Goal: Task Accomplishment & Management: Use online tool/utility

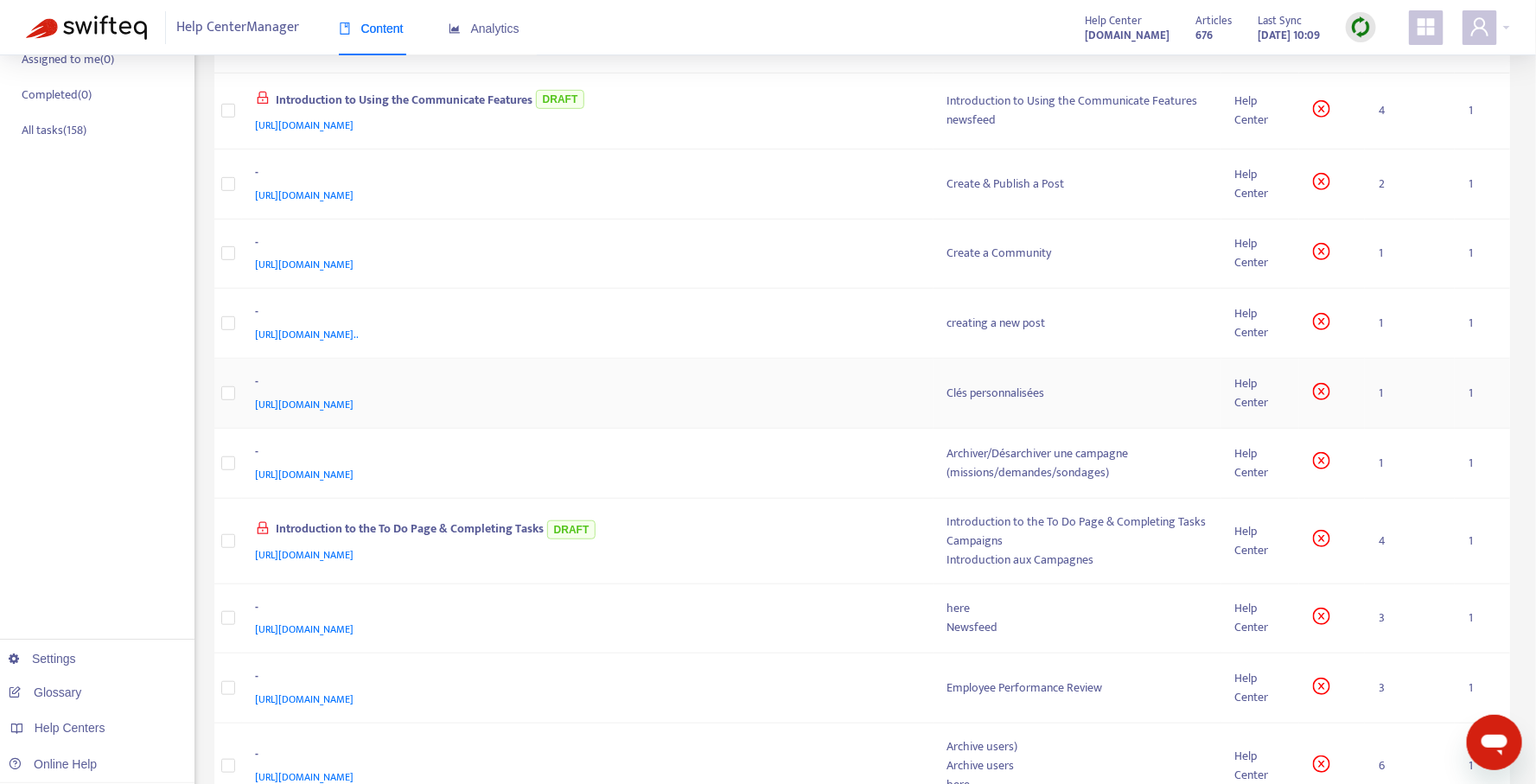
scroll to position [617, 0]
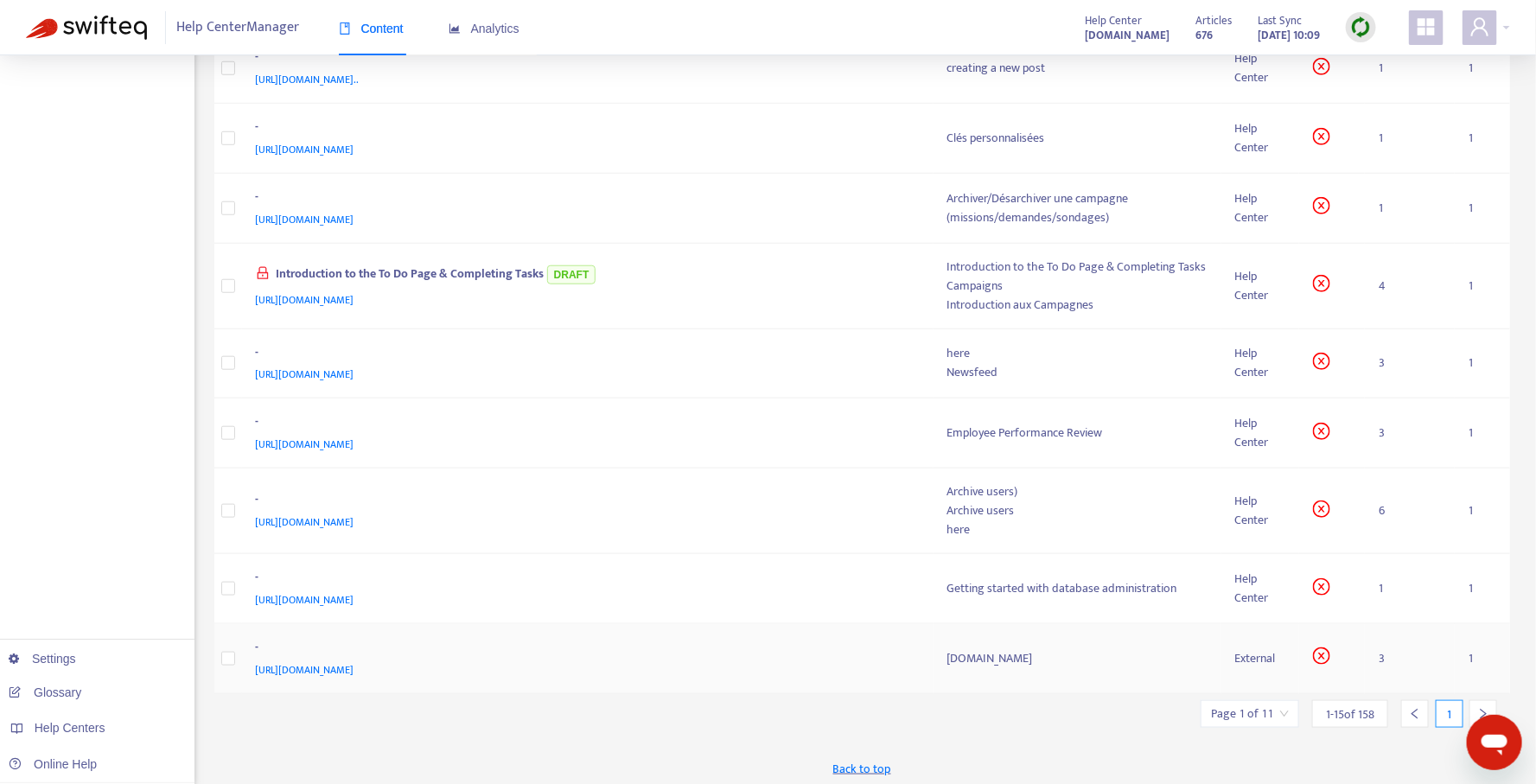
click at [790, 650] on div "-" at bounding box center [585, 648] width 658 height 22
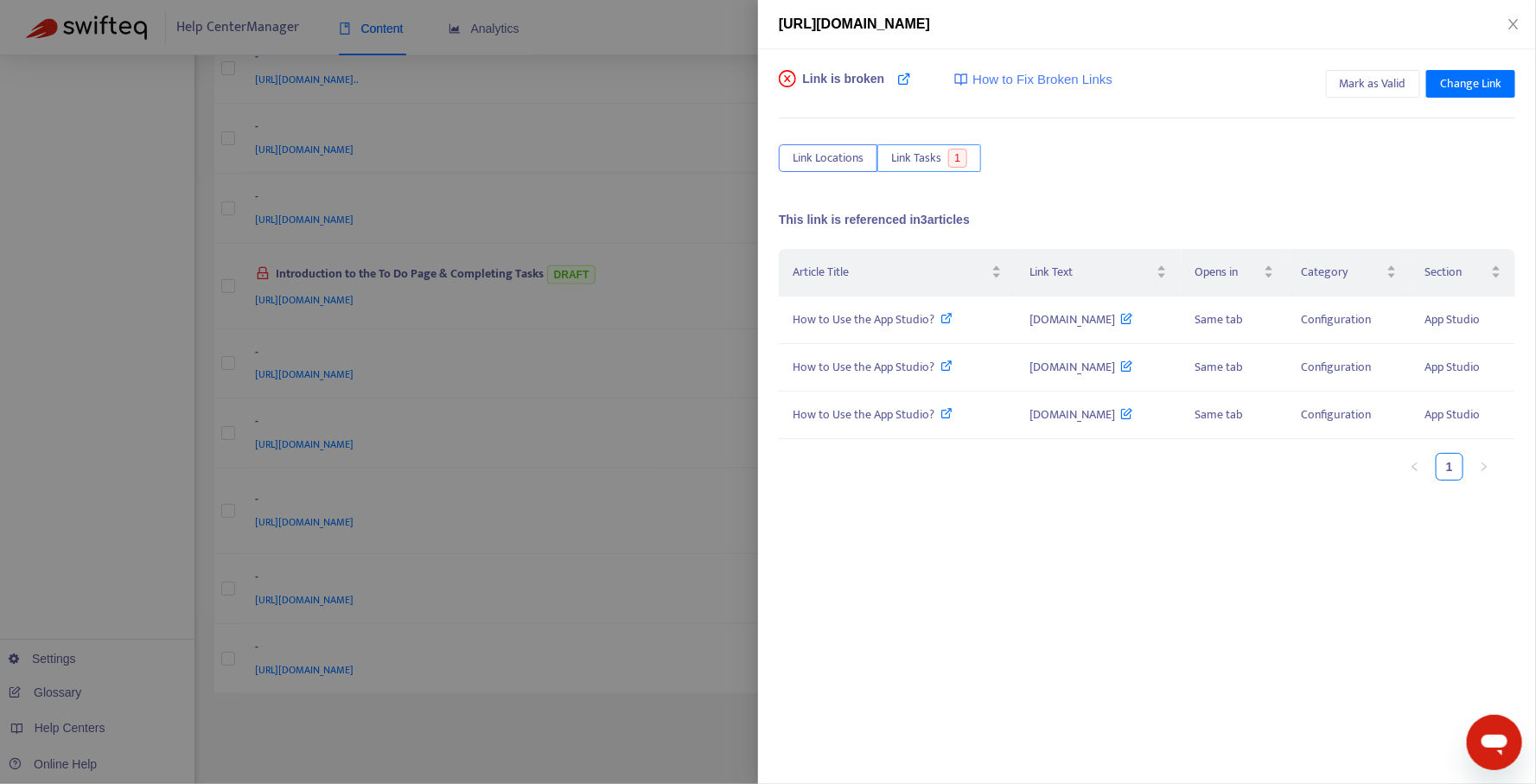
click at [926, 163] on span "Link Tasks" at bounding box center [915, 157] width 50 height 19
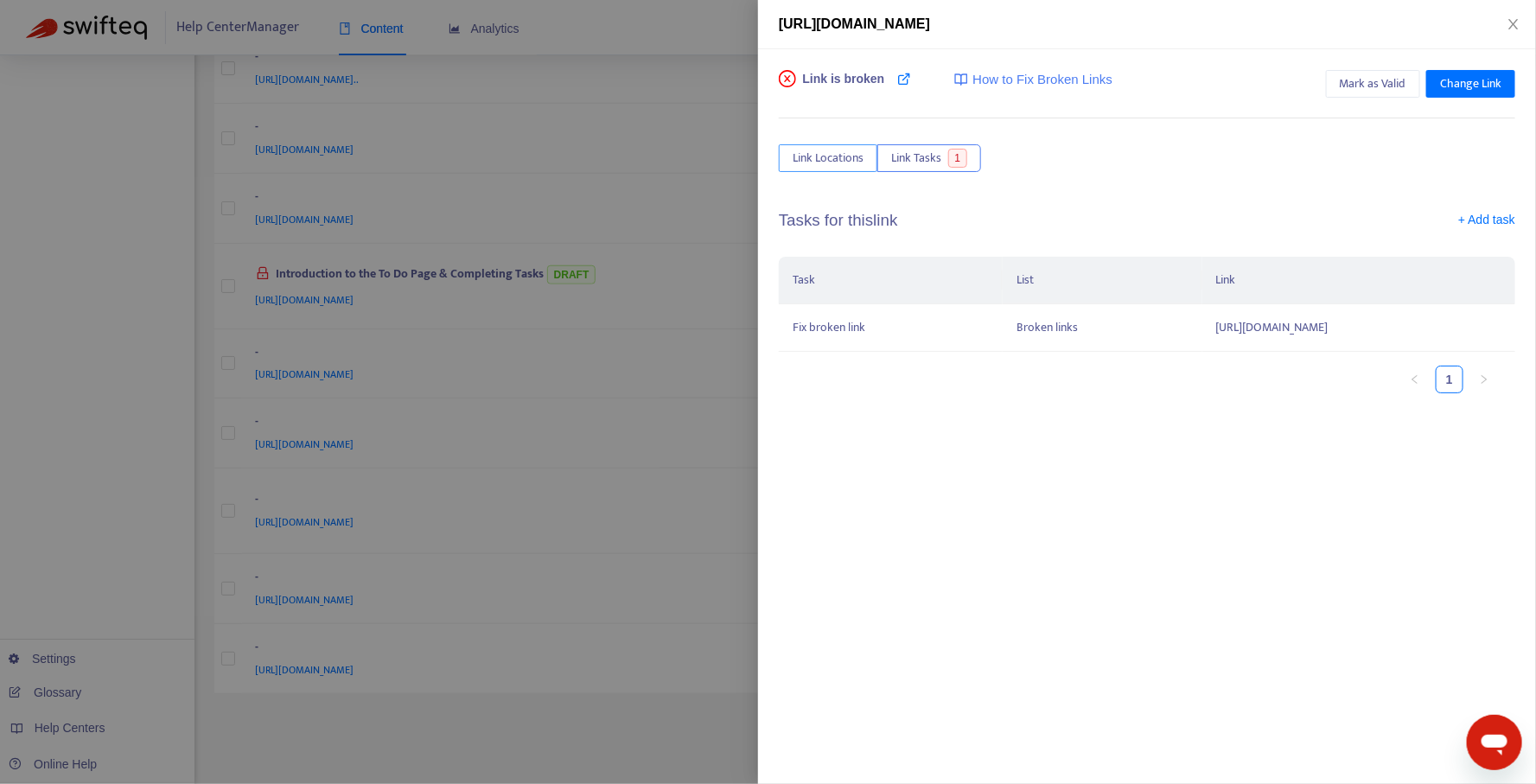
click at [816, 148] on span "Link Locations" at bounding box center [828, 157] width 71 height 19
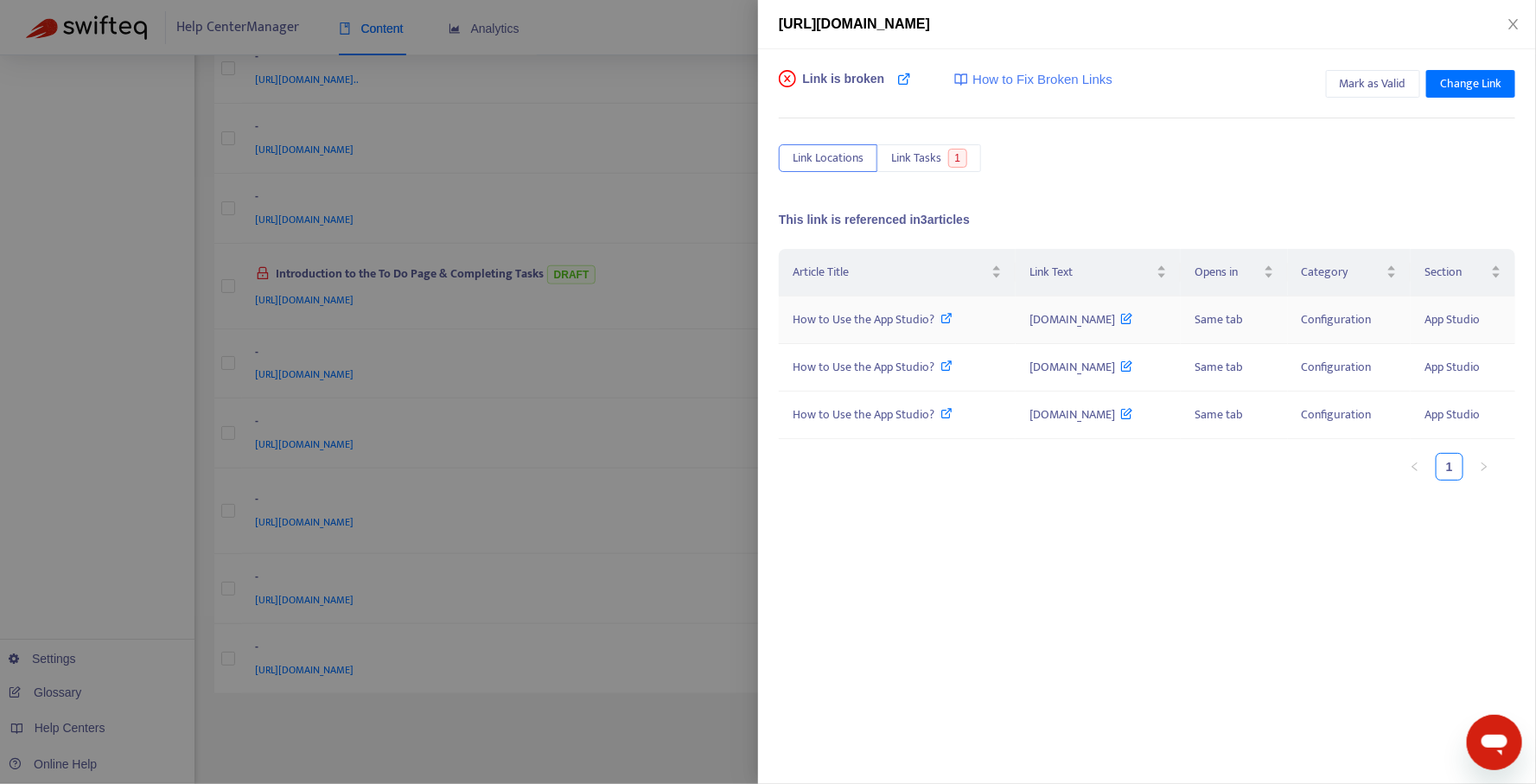
click at [860, 314] on span "How to Use the App Studio?" at bounding box center [863, 319] width 142 height 20
click at [1040, 79] on span "How to Fix Broken Links" at bounding box center [1042, 80] width 140 height 20
click at [603, 141] on div at bounding box center [768, 392] width 1536 height 784
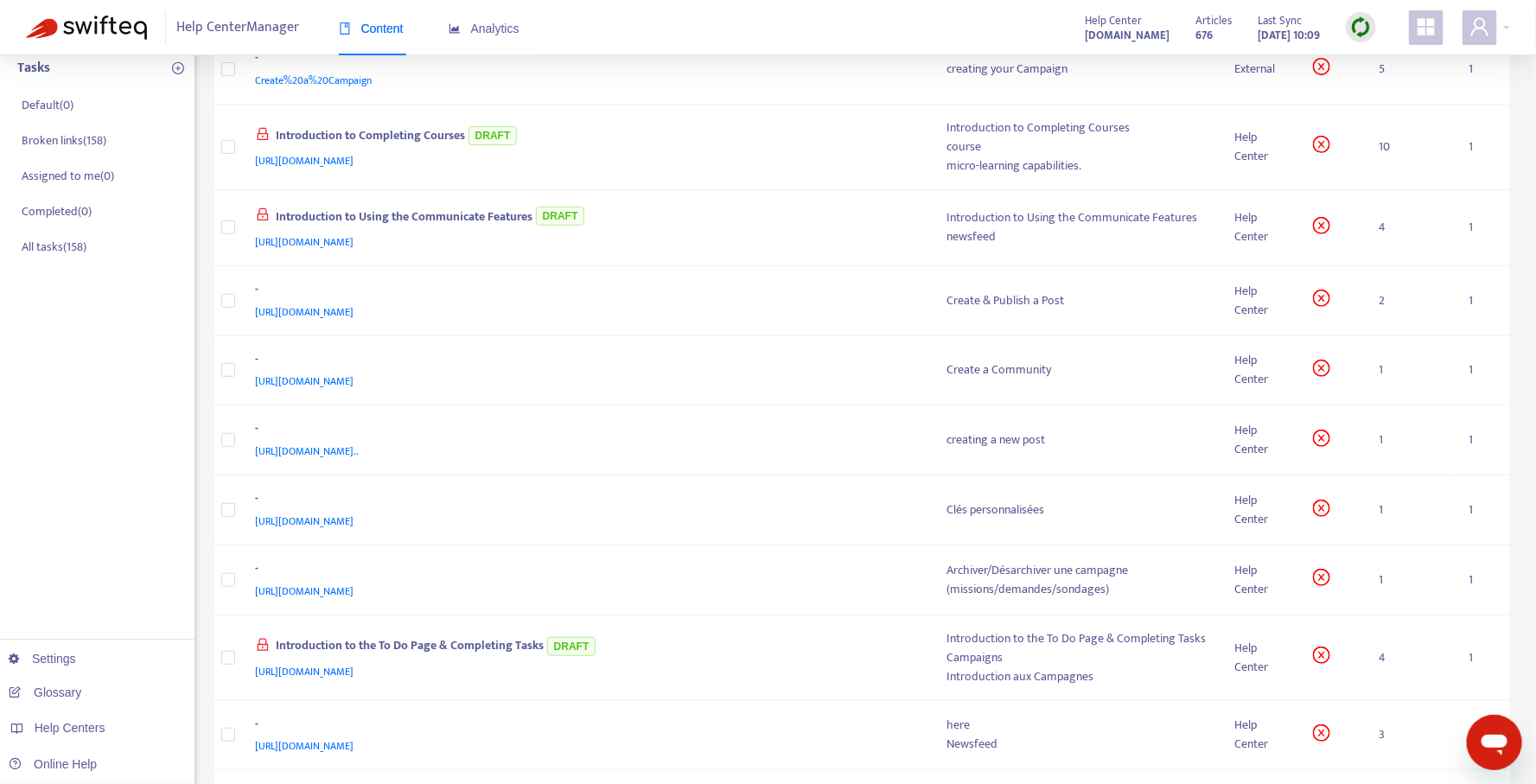
scroll to position [0, 0]
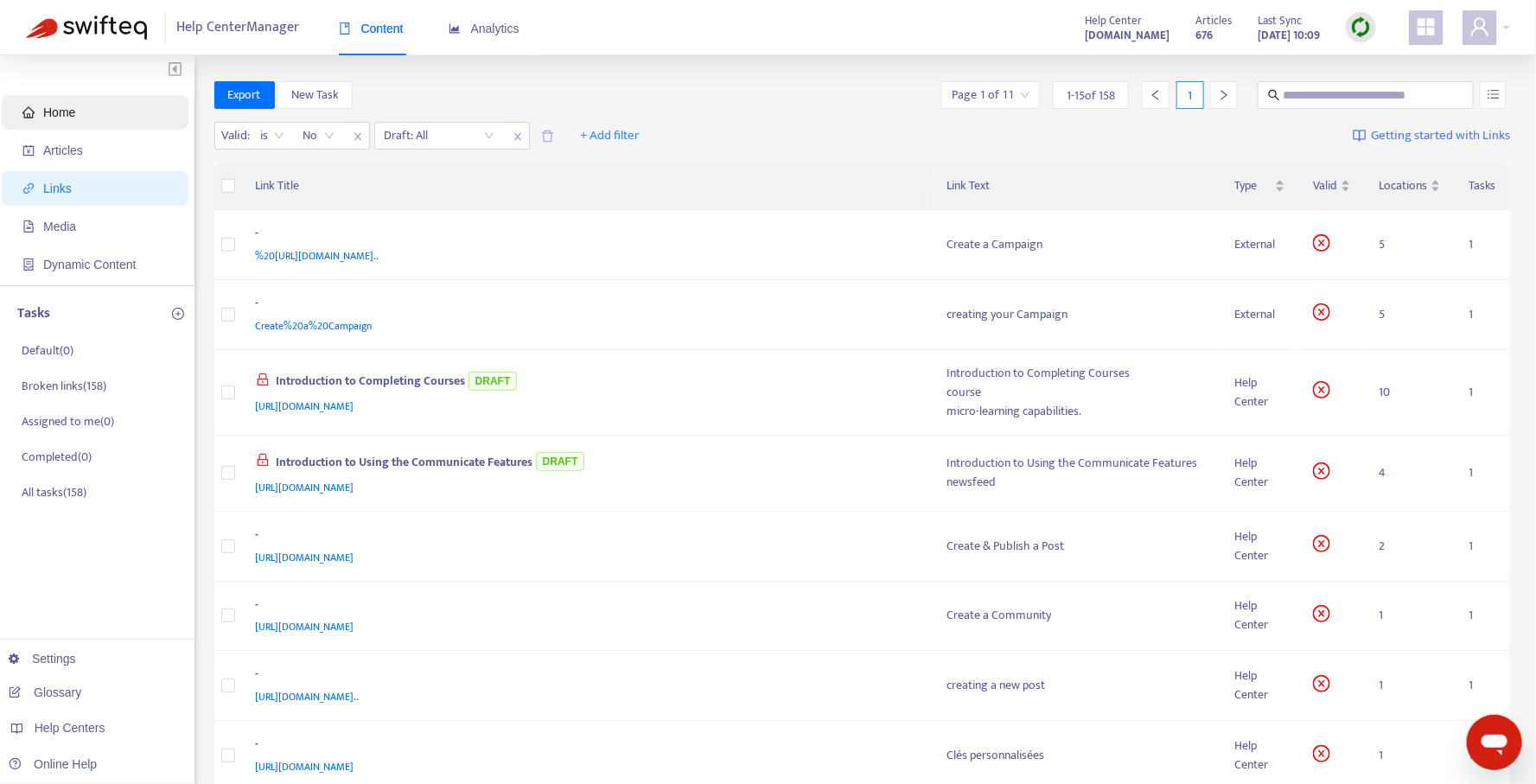
click at [79, 109] on span "Home" at bounding box center [99, 111] width 152 height 34
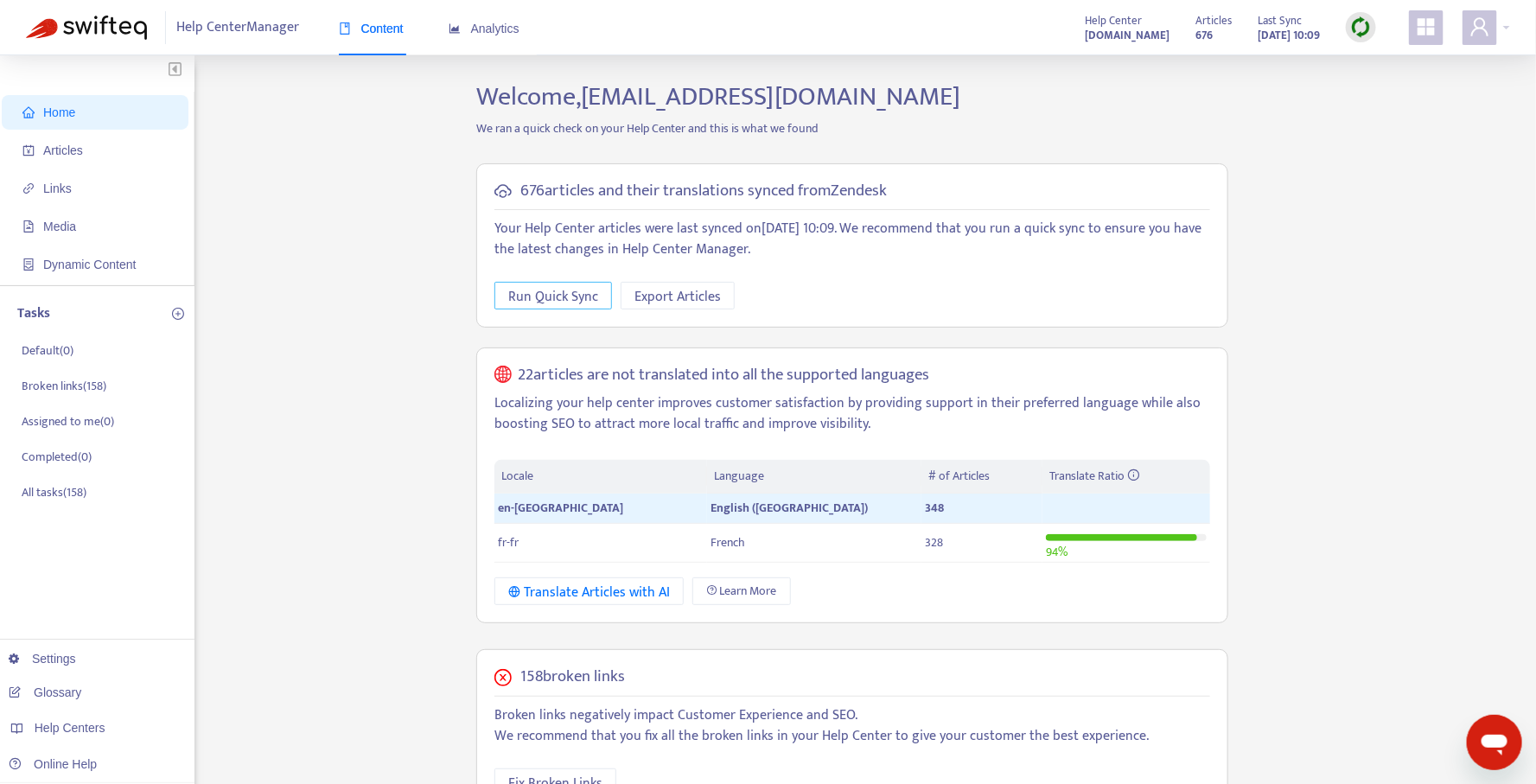
click at [555, 293] on span "Run Quick Sync" at bounding box center [553, 297] width 90 height 21
click at [79, 391] on p "Broken links ( 158 )" at bounding box center [63, 387] width 85 height 19
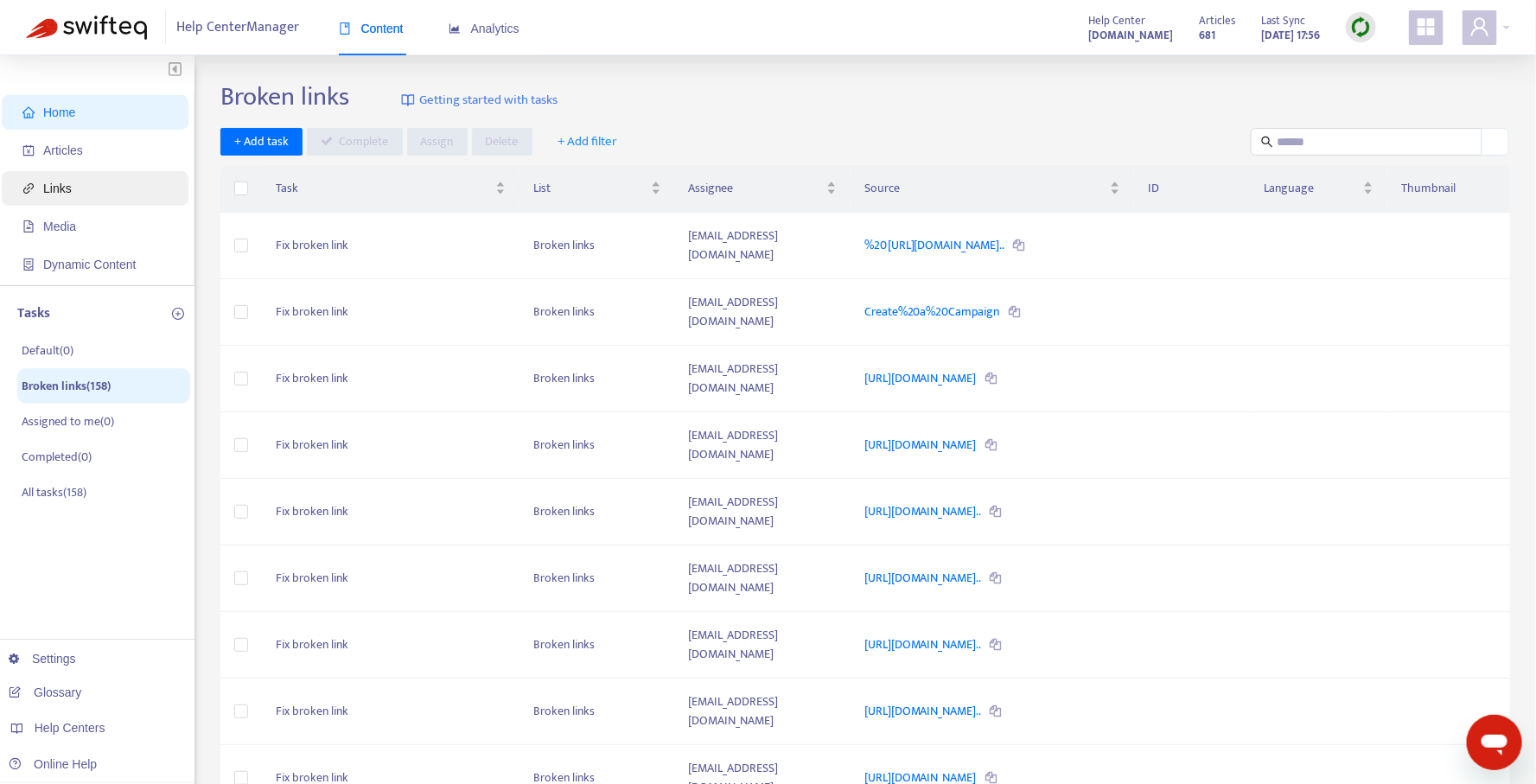
click at [69, 180] on span "Links" at bounding box center [99, 187] width 152 height 34
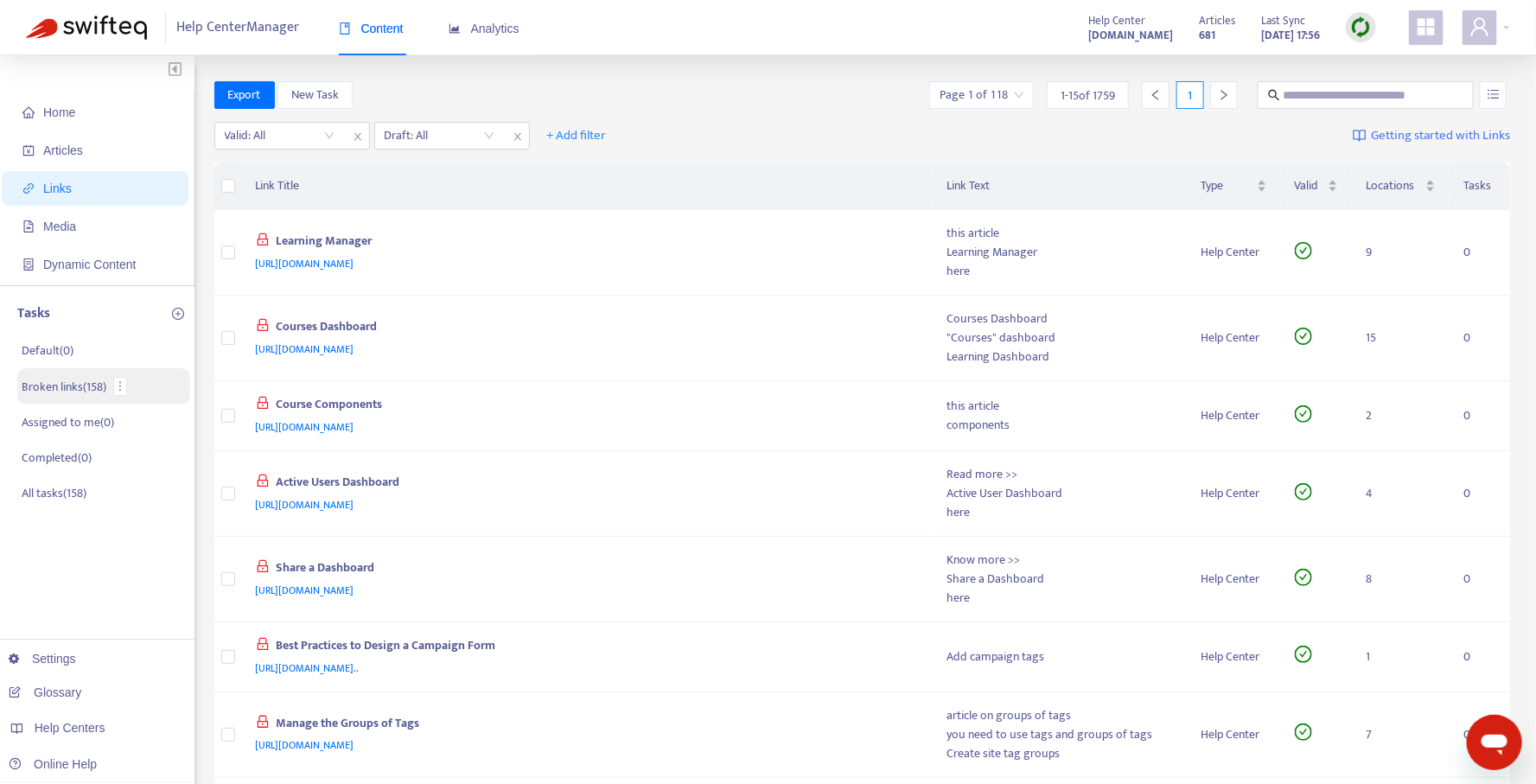
click at [77, 386] on p "Broken links ( 158 )" at bounding box center [63, 387] width 85 height 19
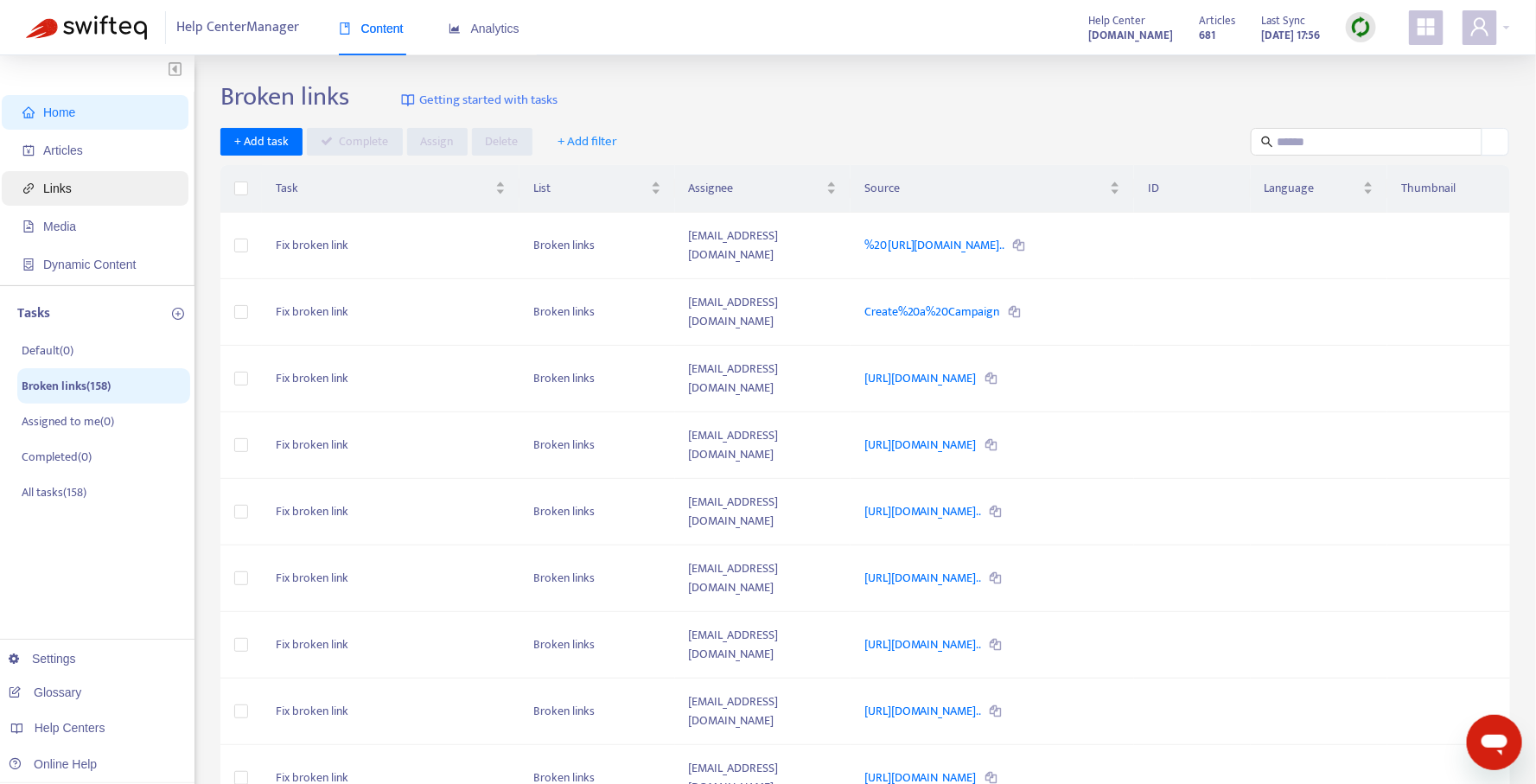
click at [75, 190] on span "Links" at bounding box center [99, 187] width 152 height 34
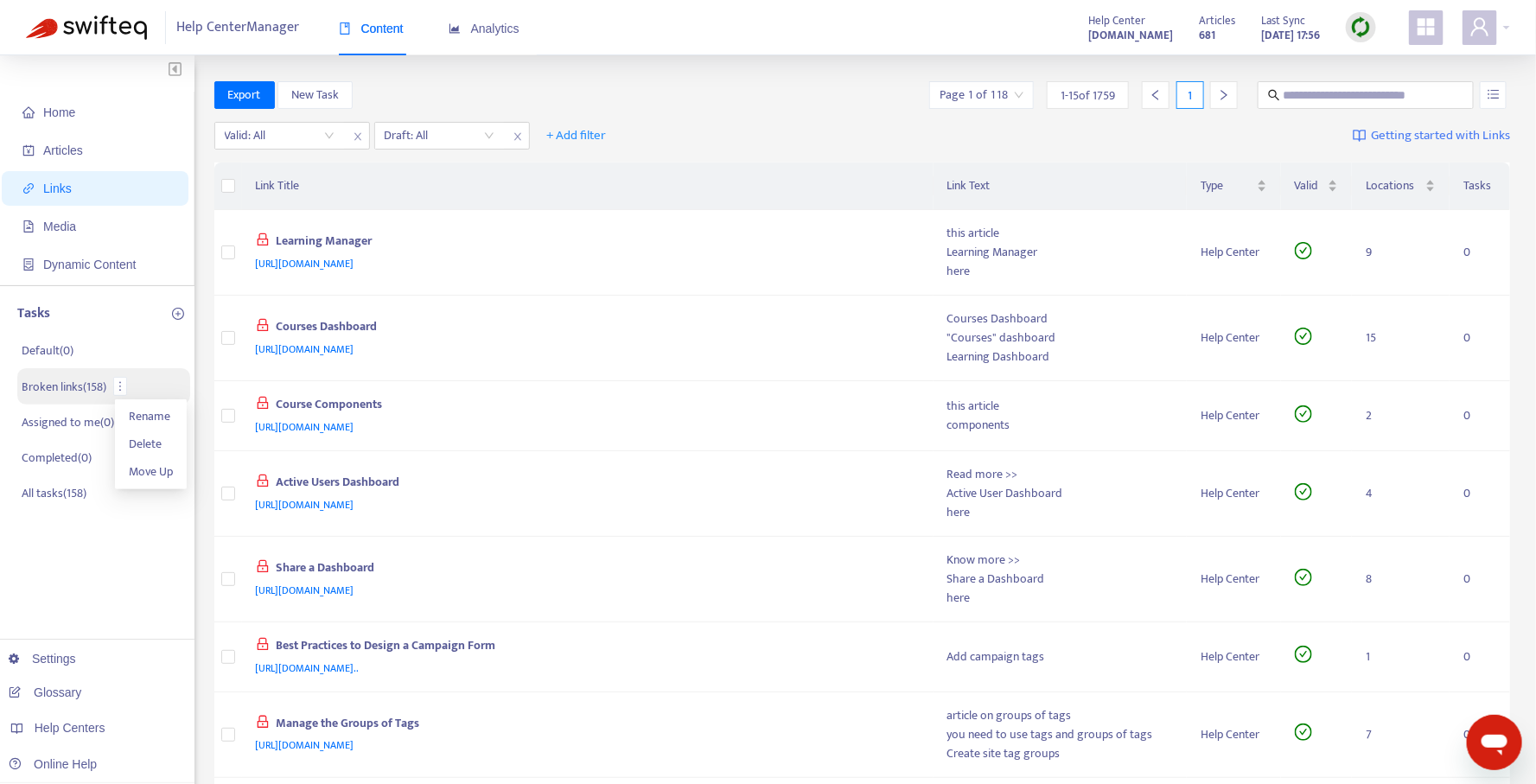
click at [71, 387] on p "Broken links ( 158 )" at bounding box center [63, 387] width 85 height 19
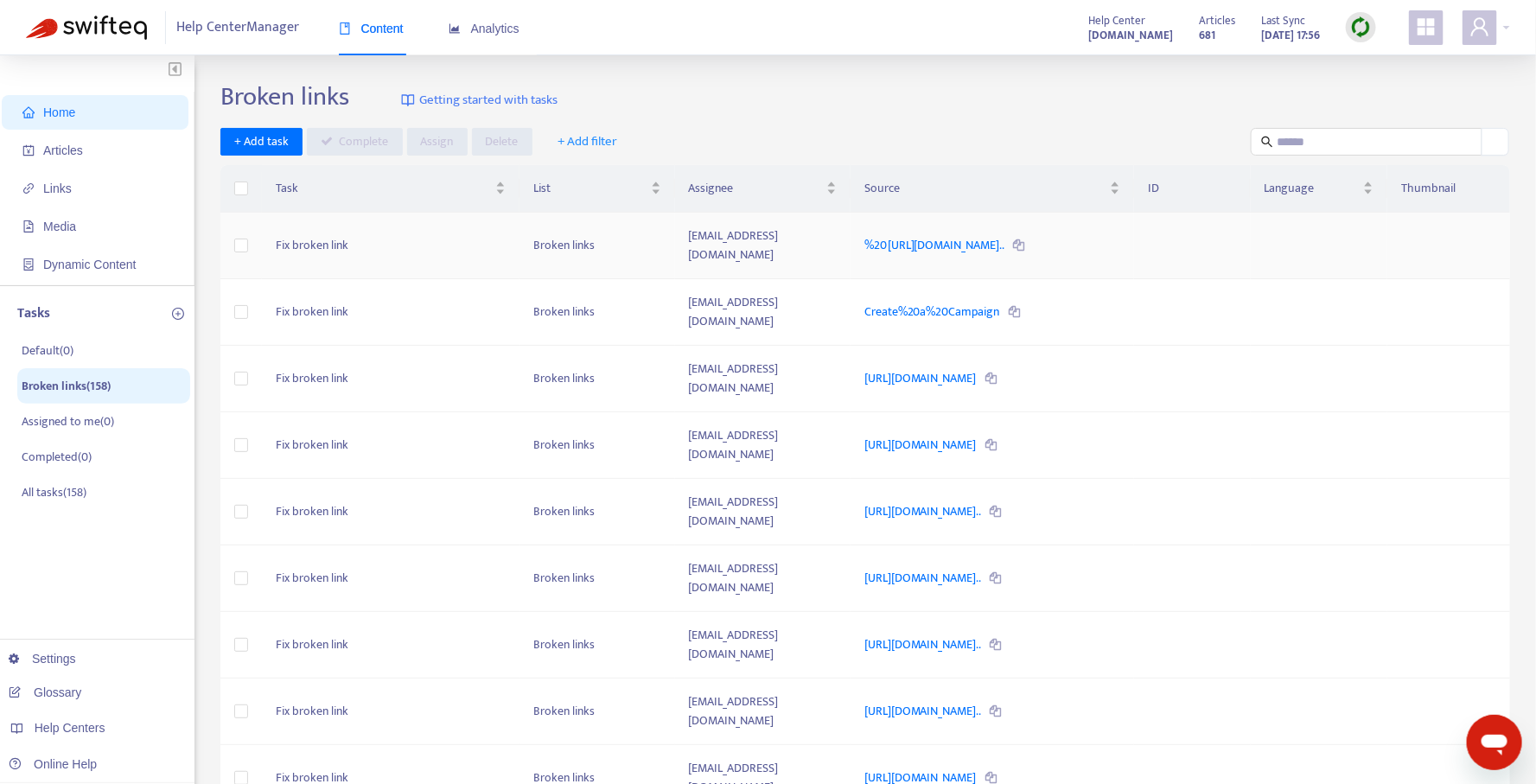
click at [686, 258] on td "[EMAIL_ADDRESS][DOMAIN_NAME]" at bounding box center [763, 246] width 176 height 66
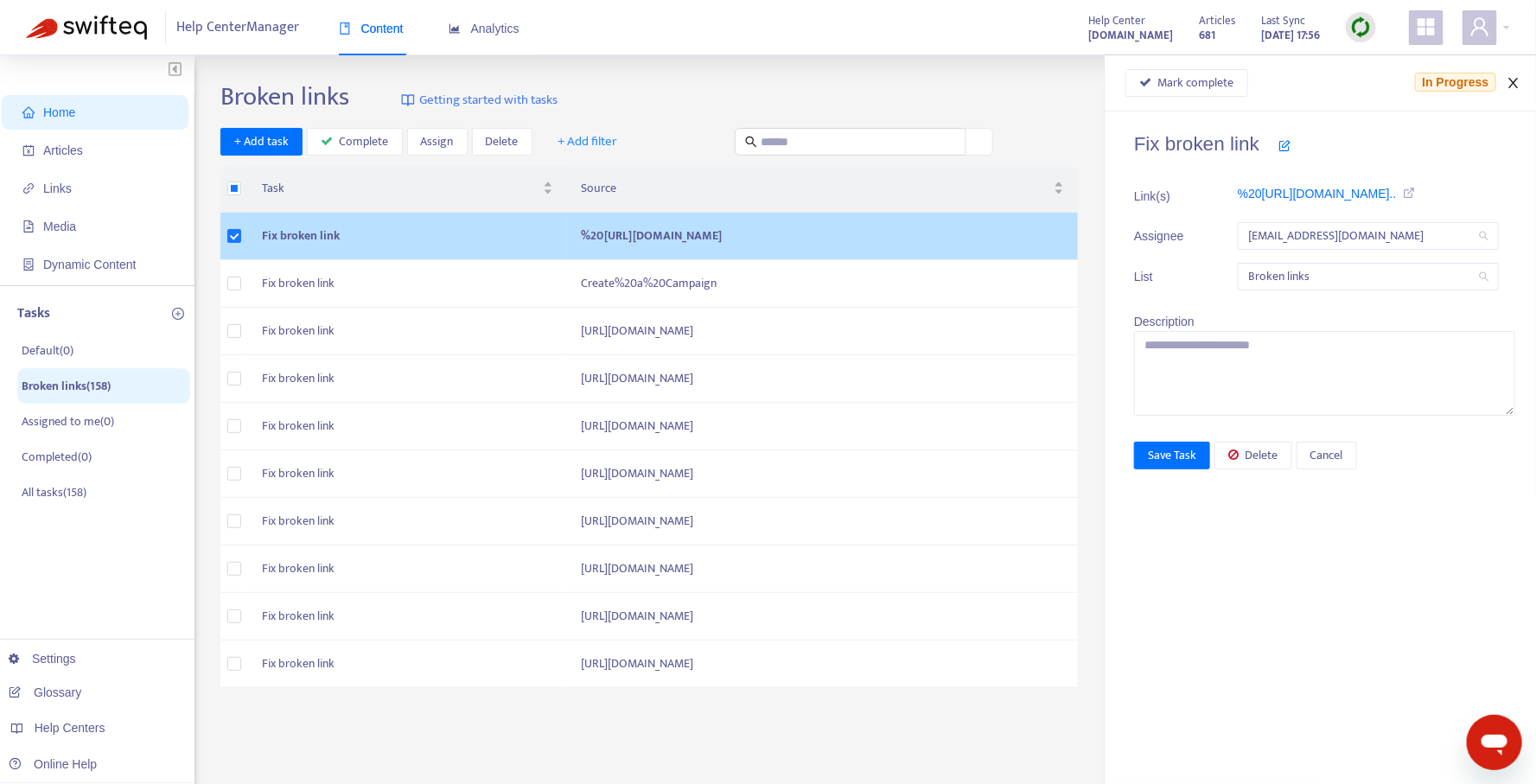
click at [1515, 81] on icon "close" at bounding box center [1513, 83] width 10 height 11
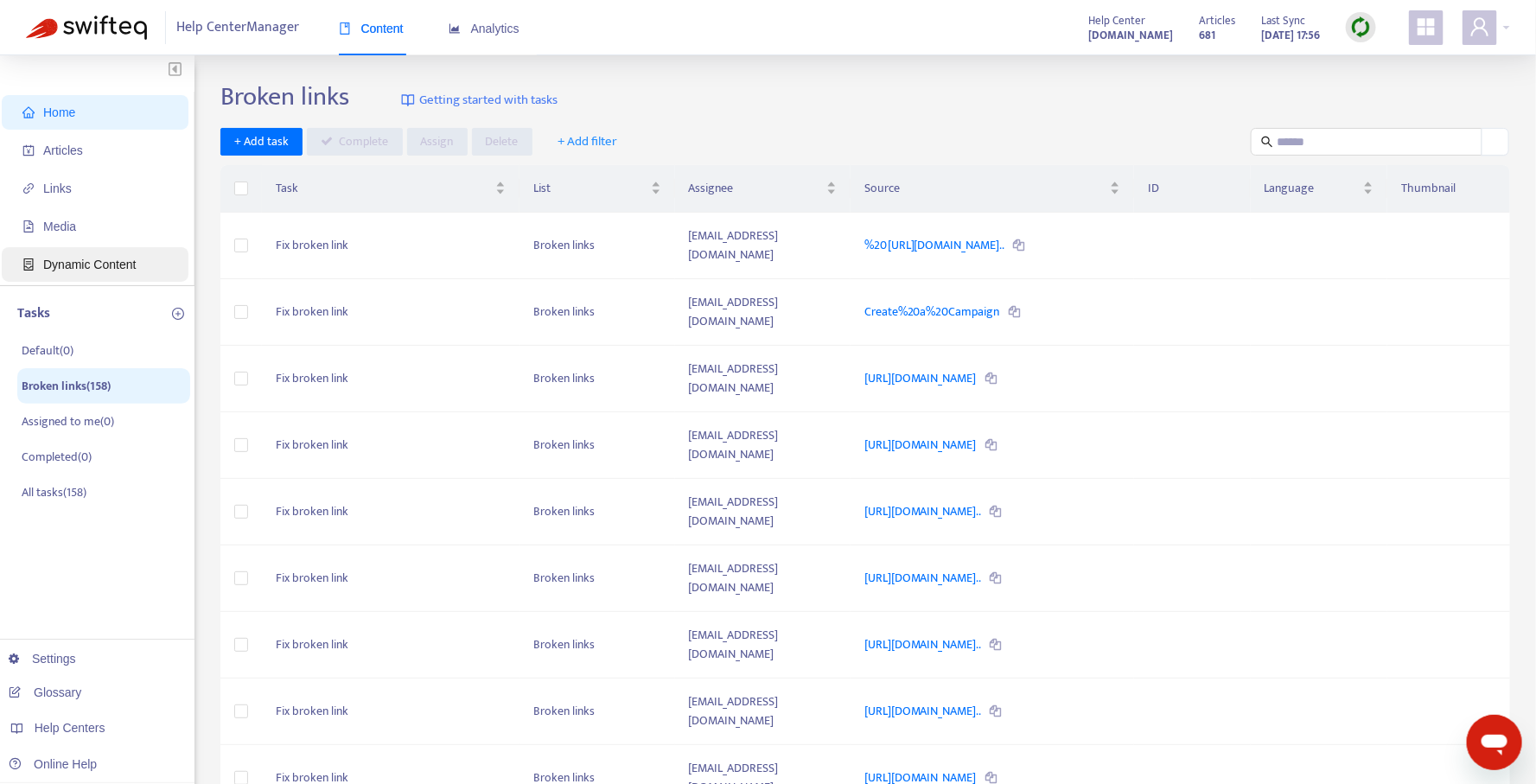
click at [112, 264] on span "Dynamic Content" at bounding box center [89, 265] width 93 height 14
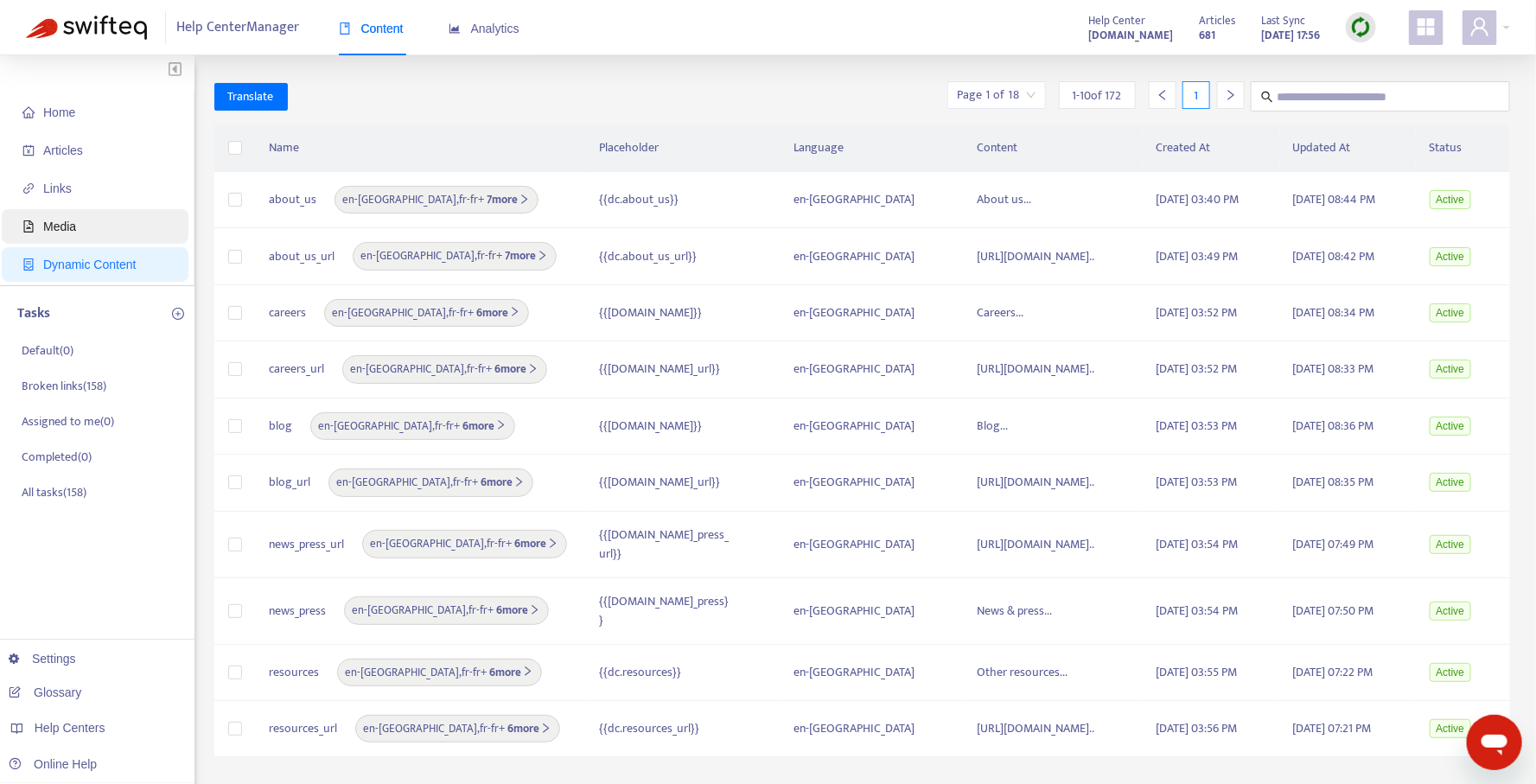
click at [98, 227] on span "Media" at bounding box center [99, 226] width 152 height 34
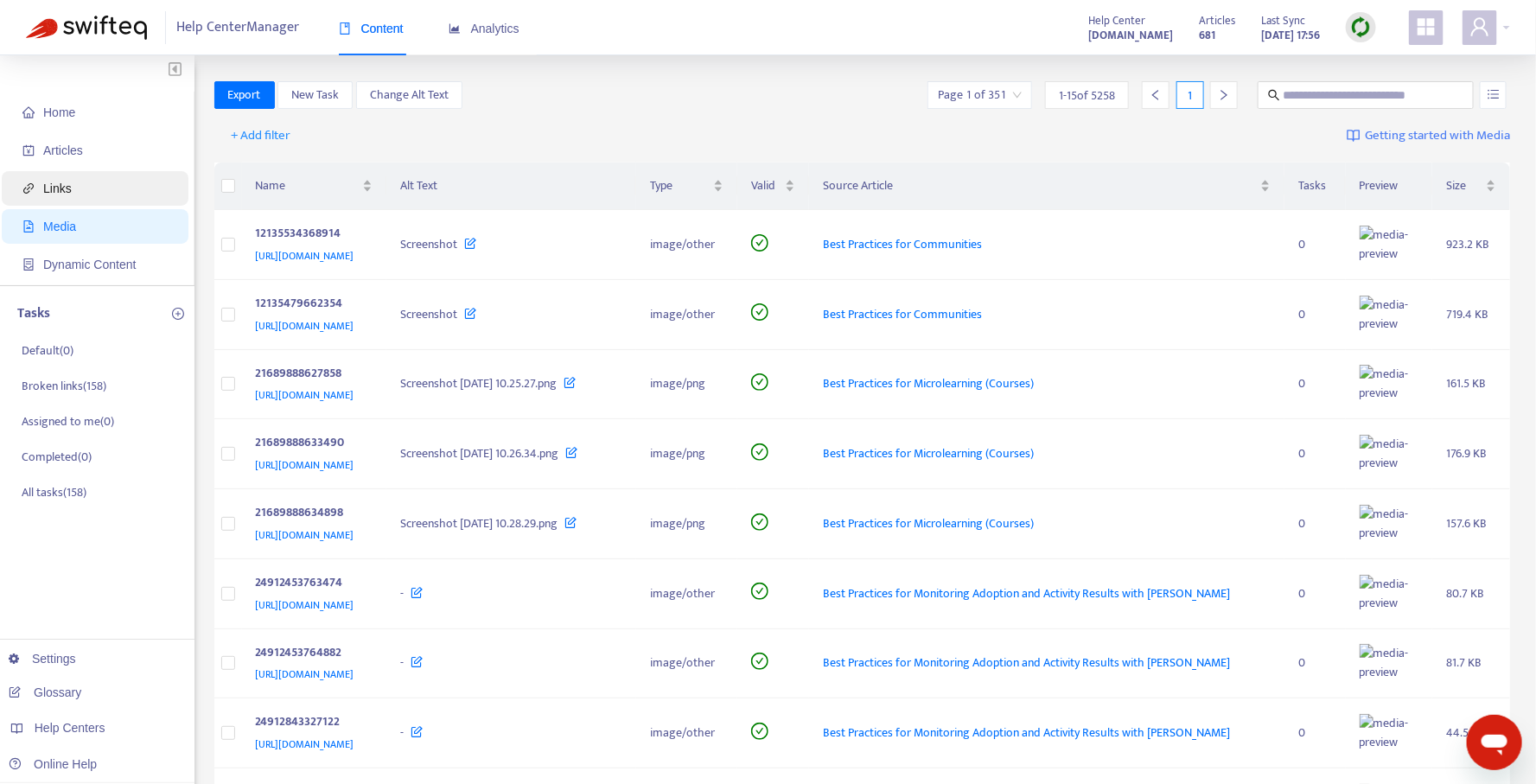
click at [90, 190] on span "Links" at bounding box center [99, 187] width 152 height 34
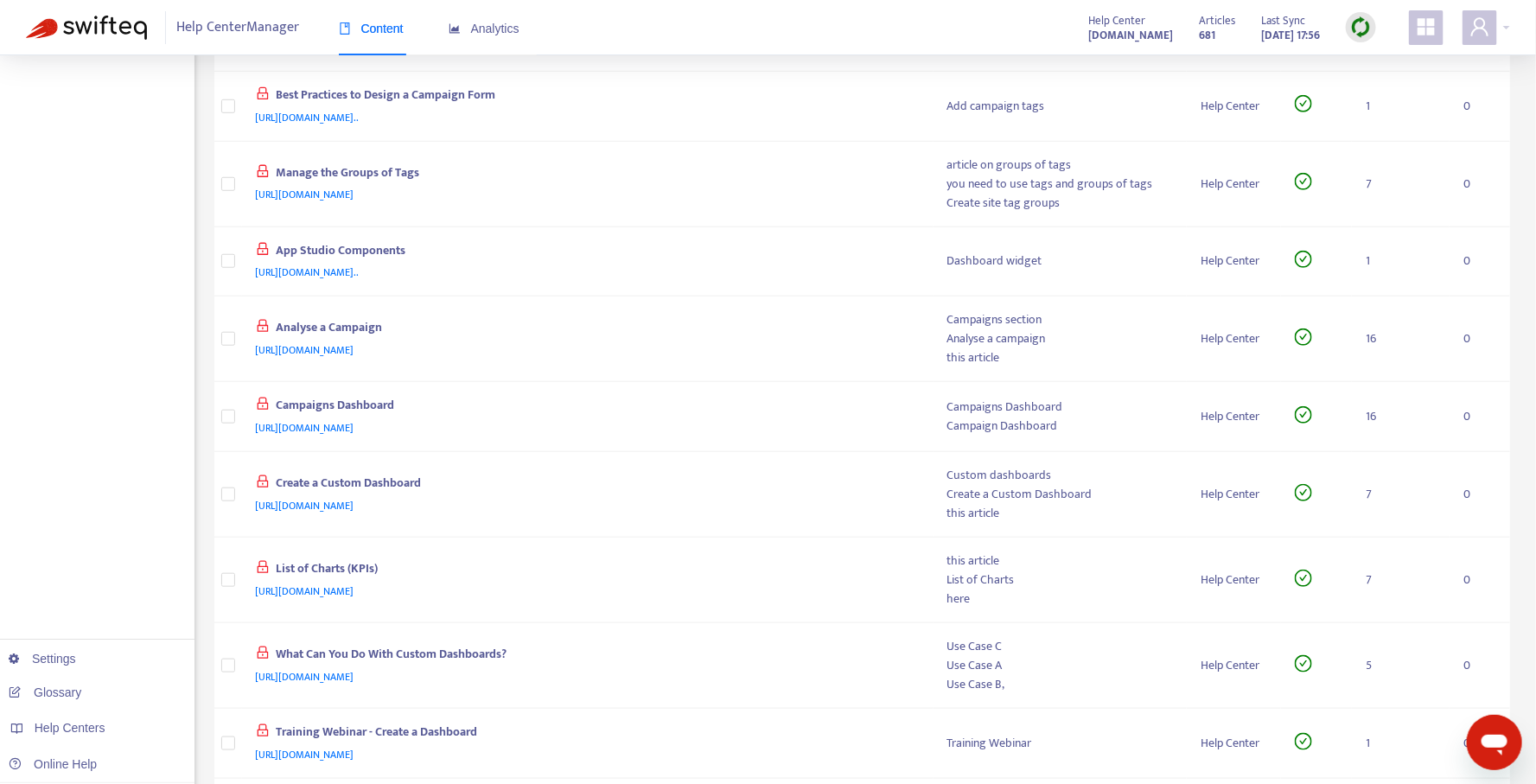
scroll to position [705, 0]
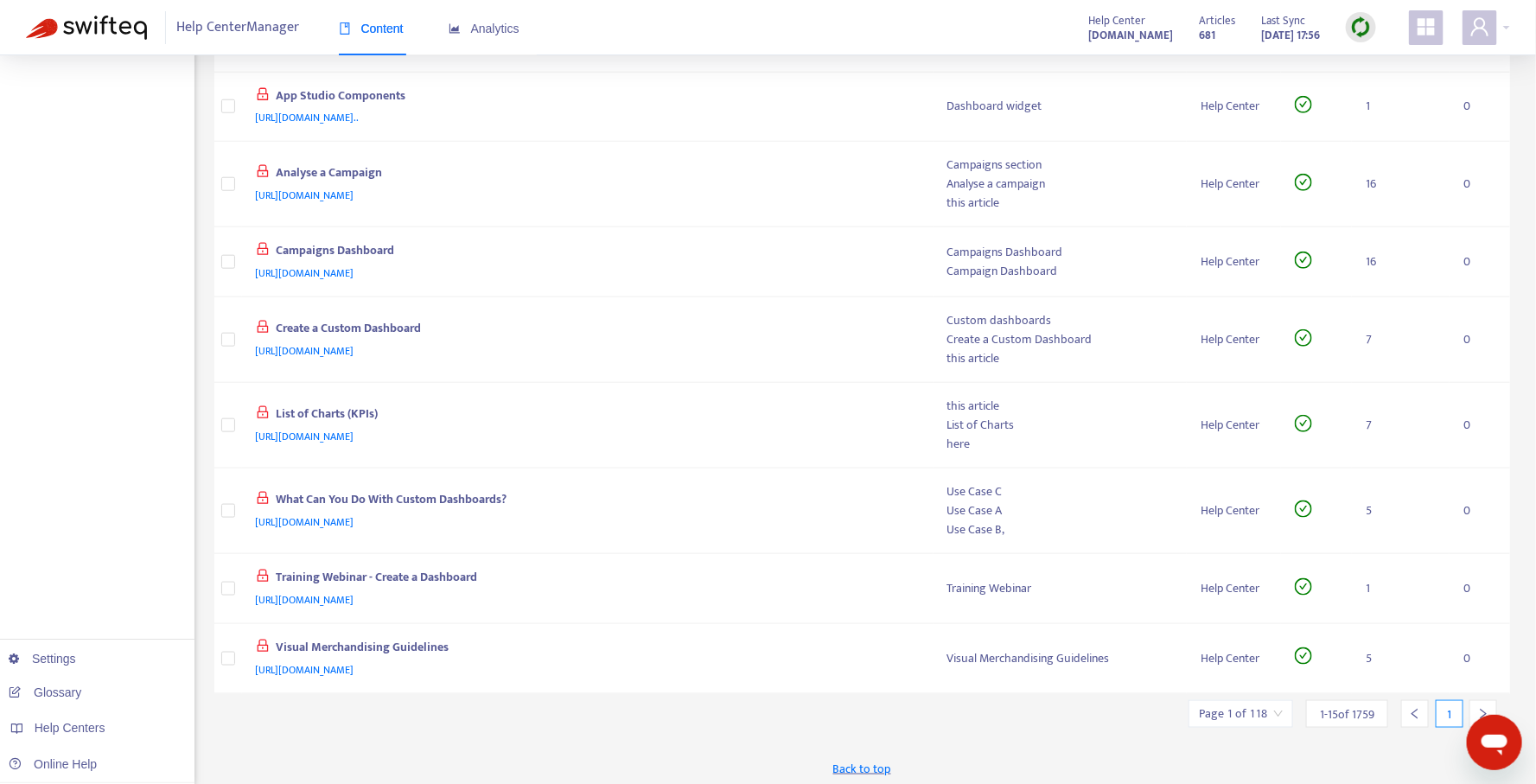
click at [1483, 709] on icon "right" at bounding box center [1483, 714] width 12 height 12
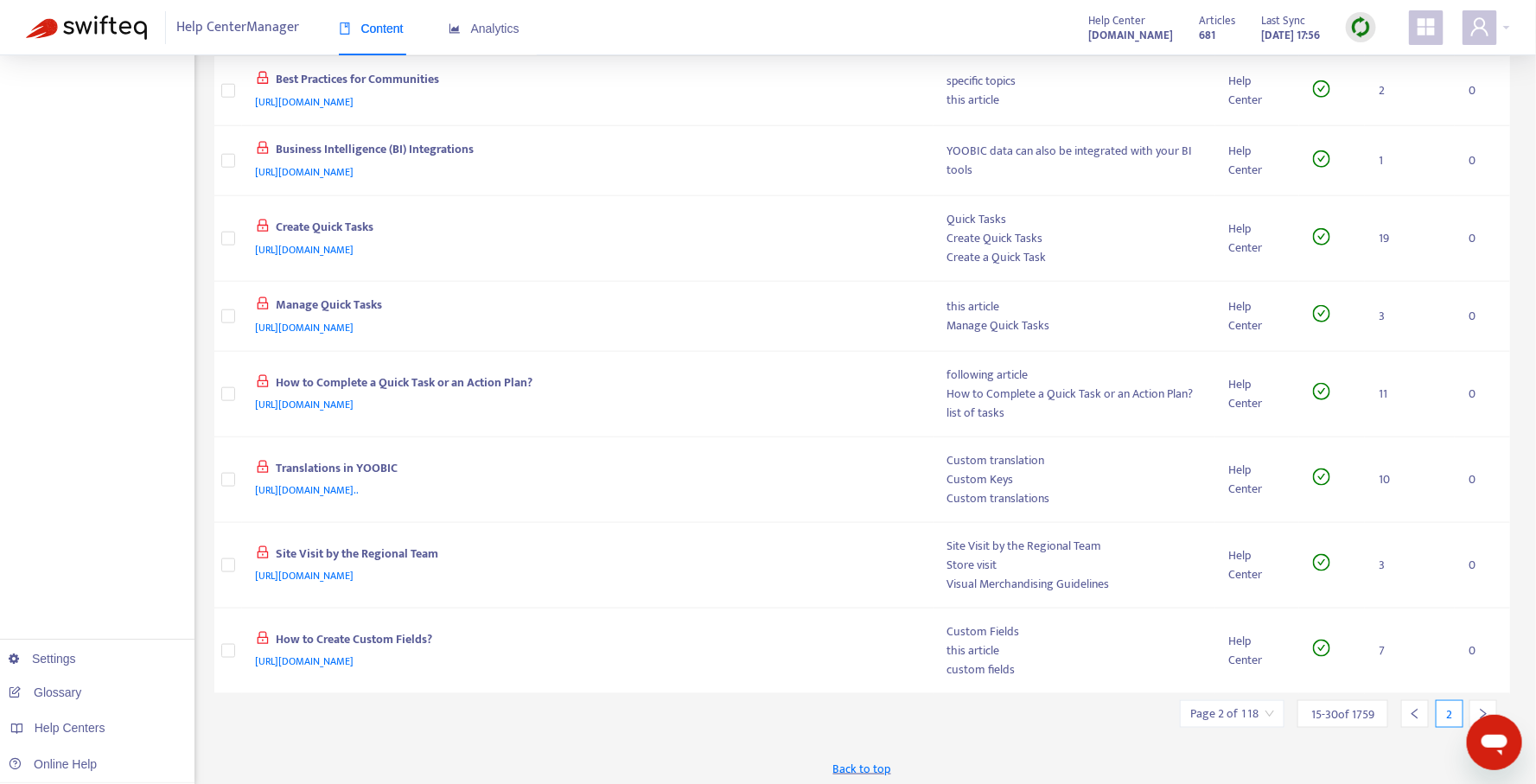
click at [1483, 709] on icon "right" at bounding box center [1483, 714] width 12 height 12
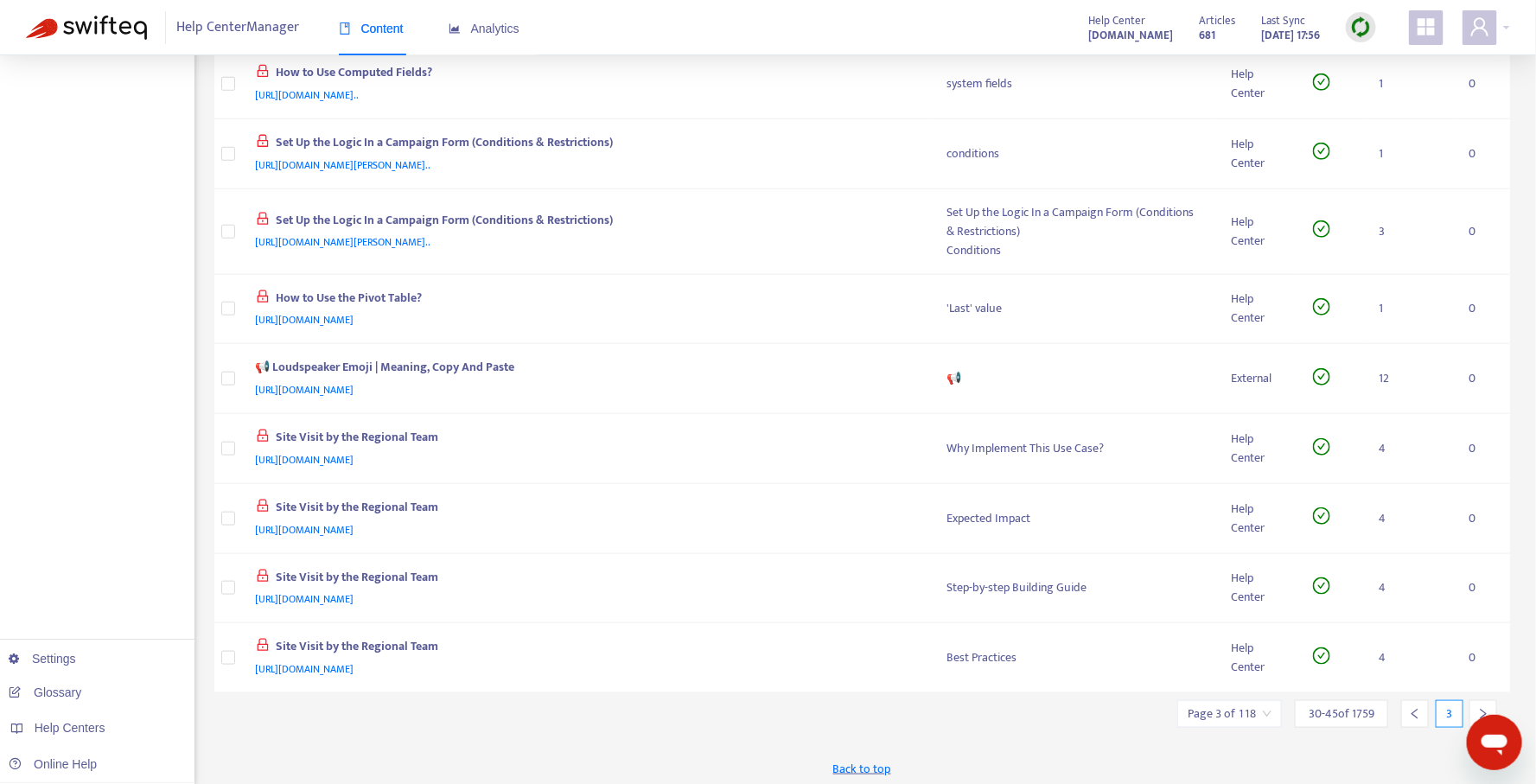
click at [1483, 709] on icon "right" at bounding box center [1483, 714] width 12 height 12
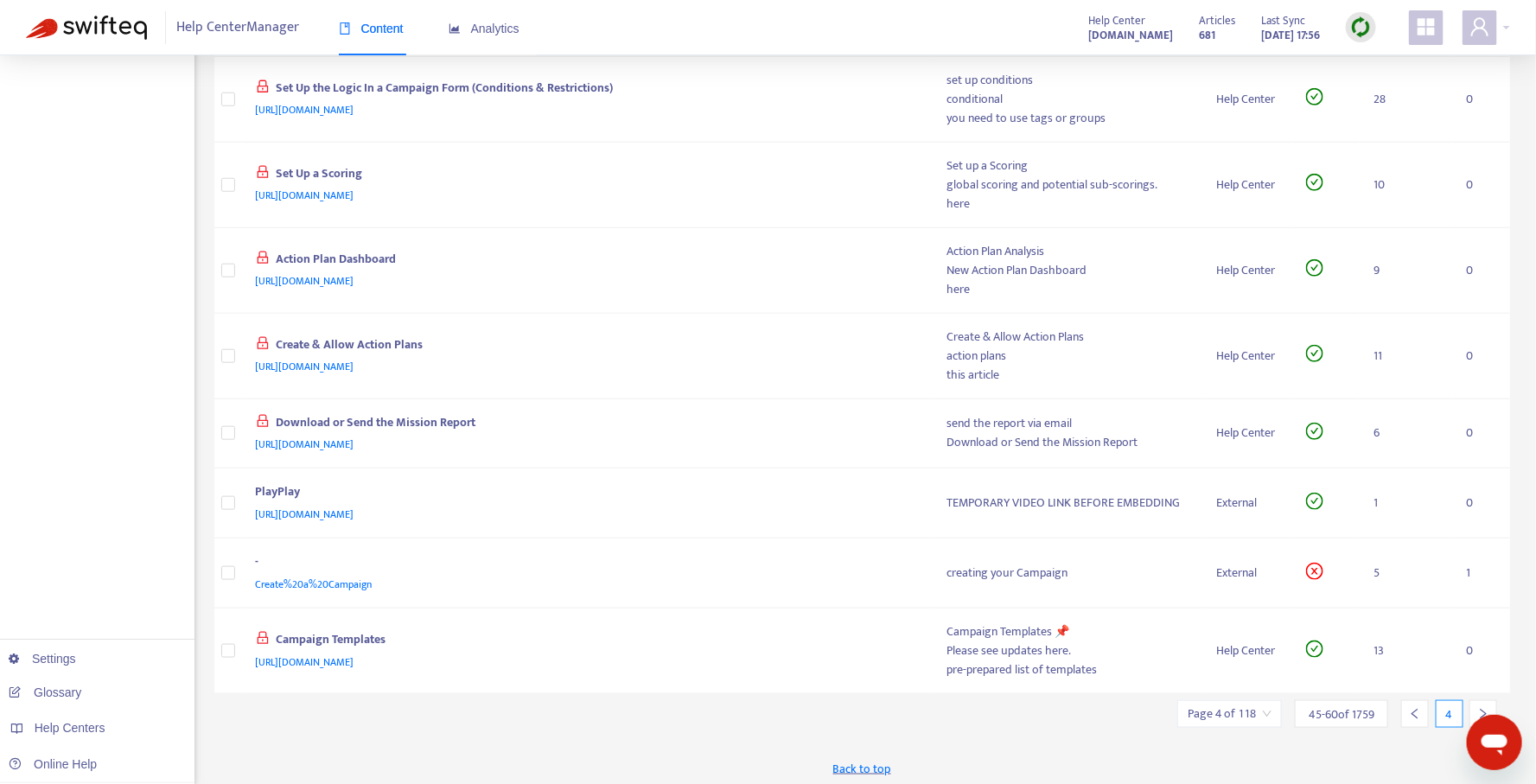
click at [1483, 709] on icon "right" at bounding box center [1483, 714] width 12 height 12
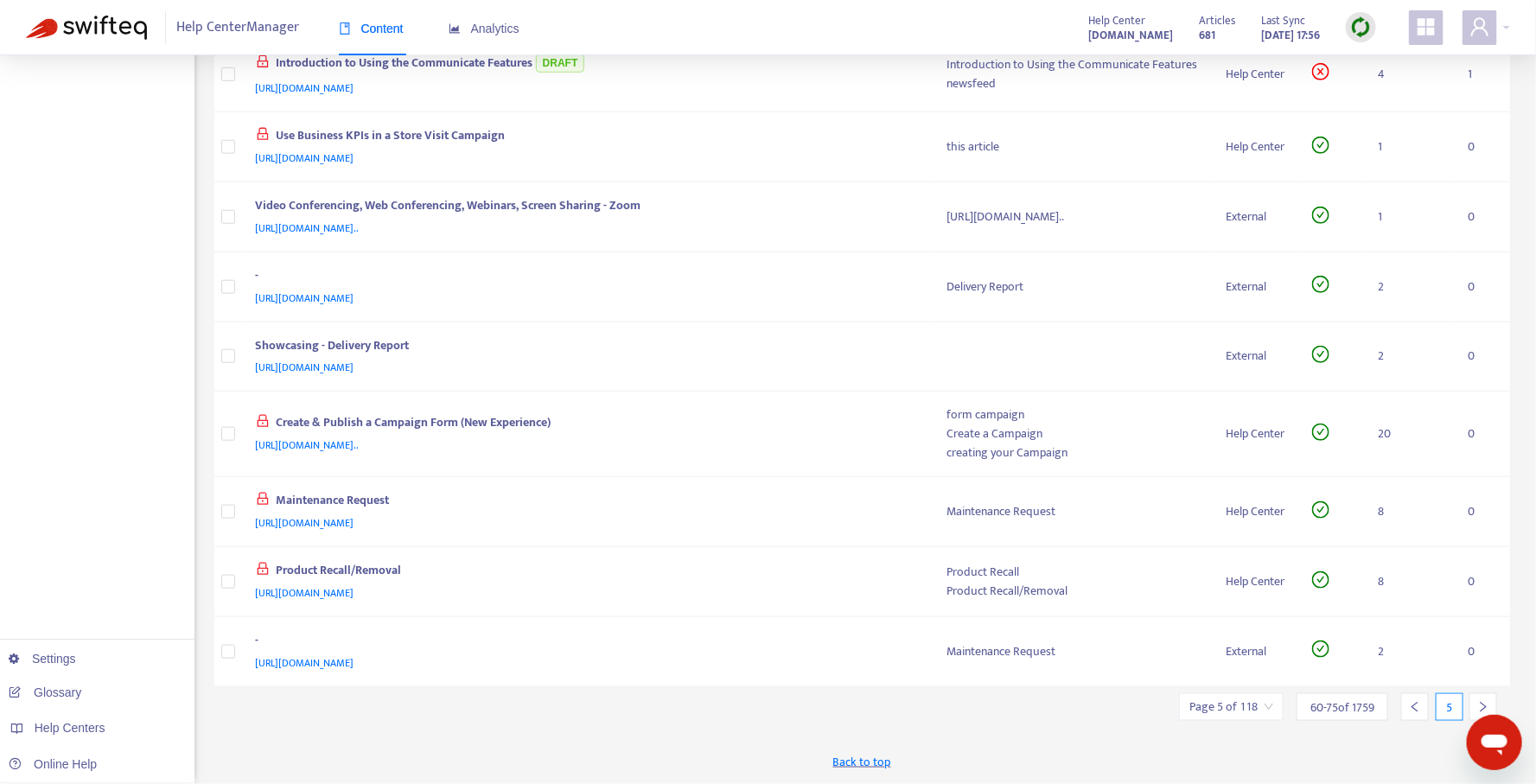
click at [1421, 721] on div at bounding box center [1415, 707] width 27 height 27
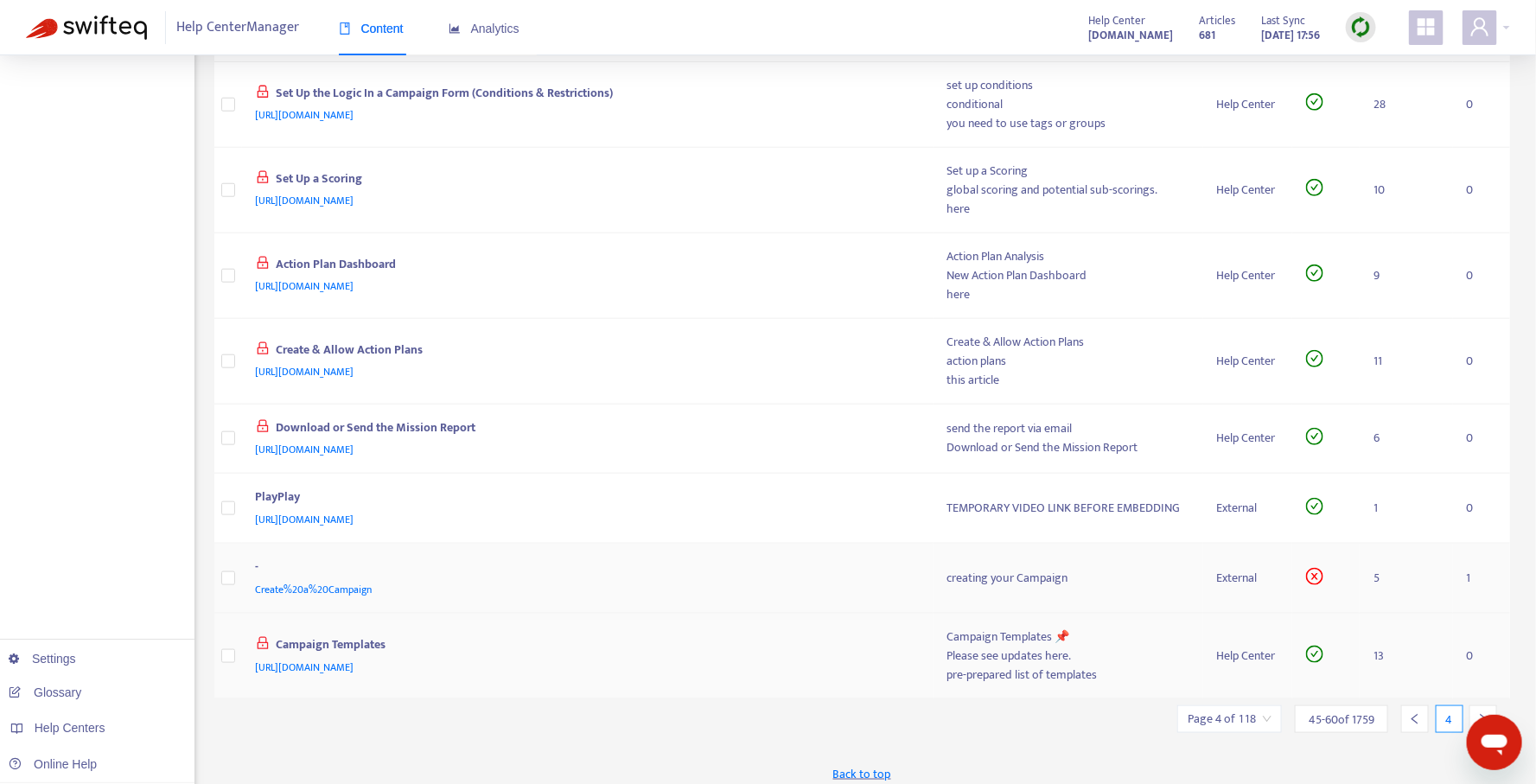
scroll to position [658, 0]
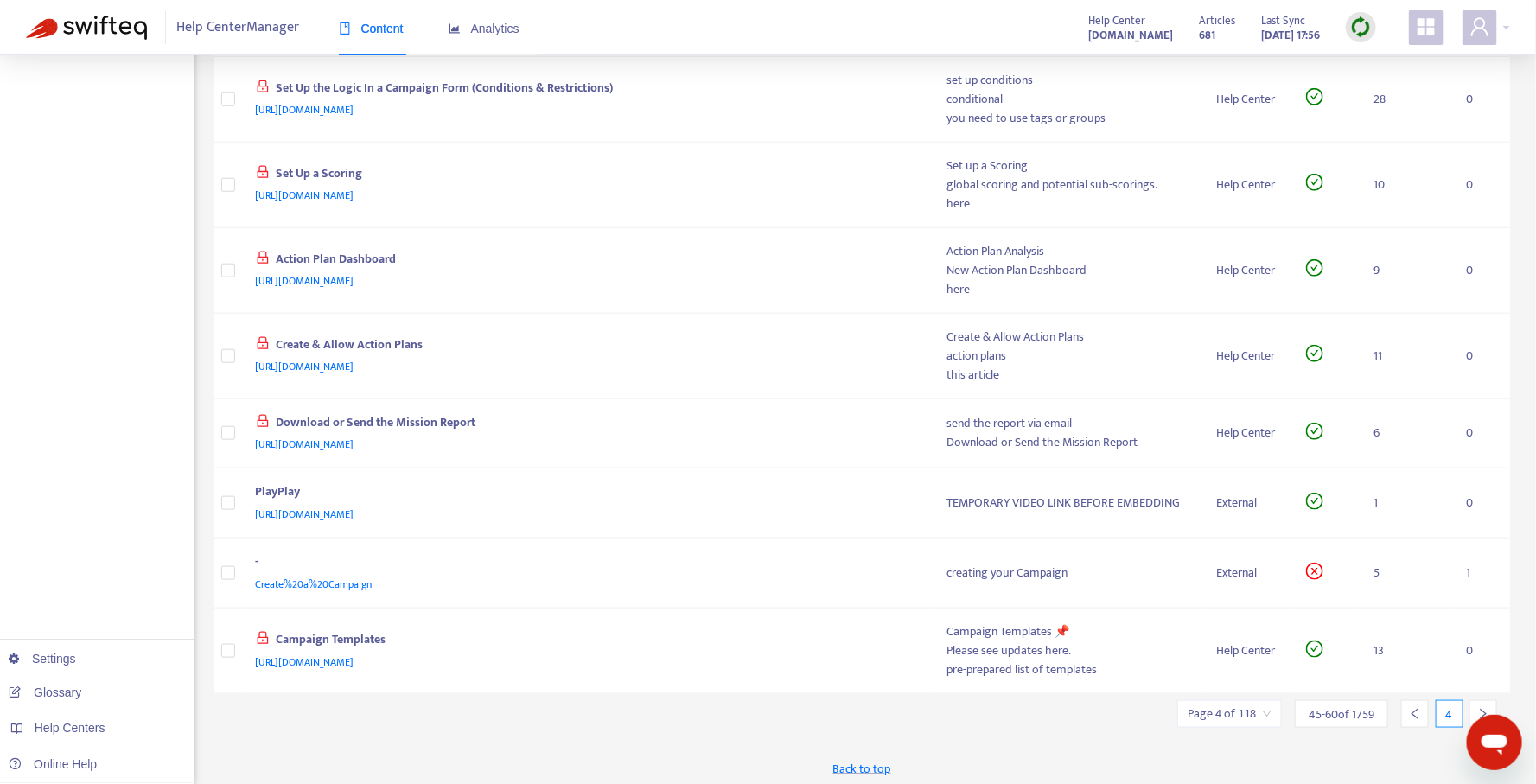
click at [1481, 709] on icon "right" at bounding box center [1483, 714] width 6 height 11
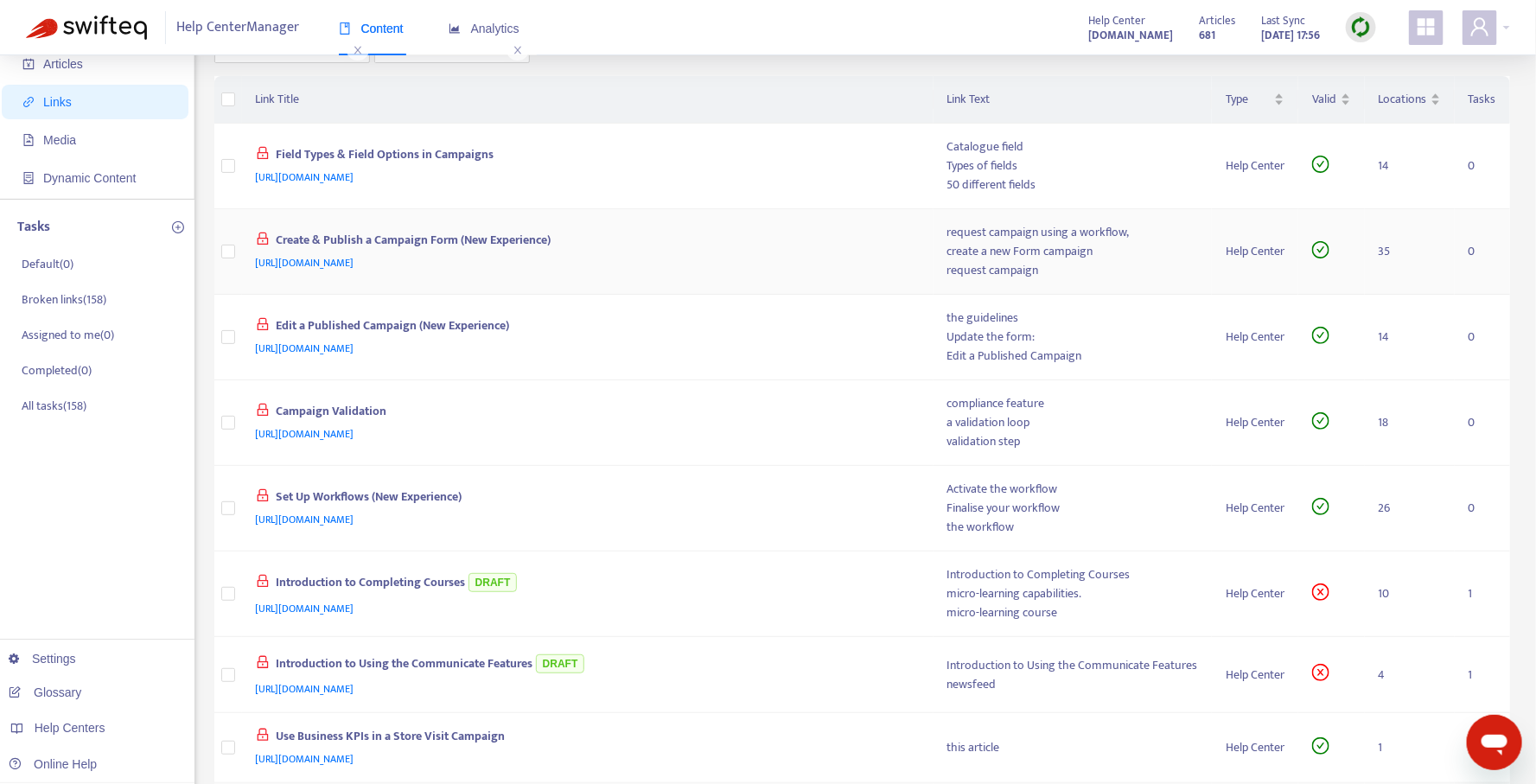
scroll to position [0, 0]
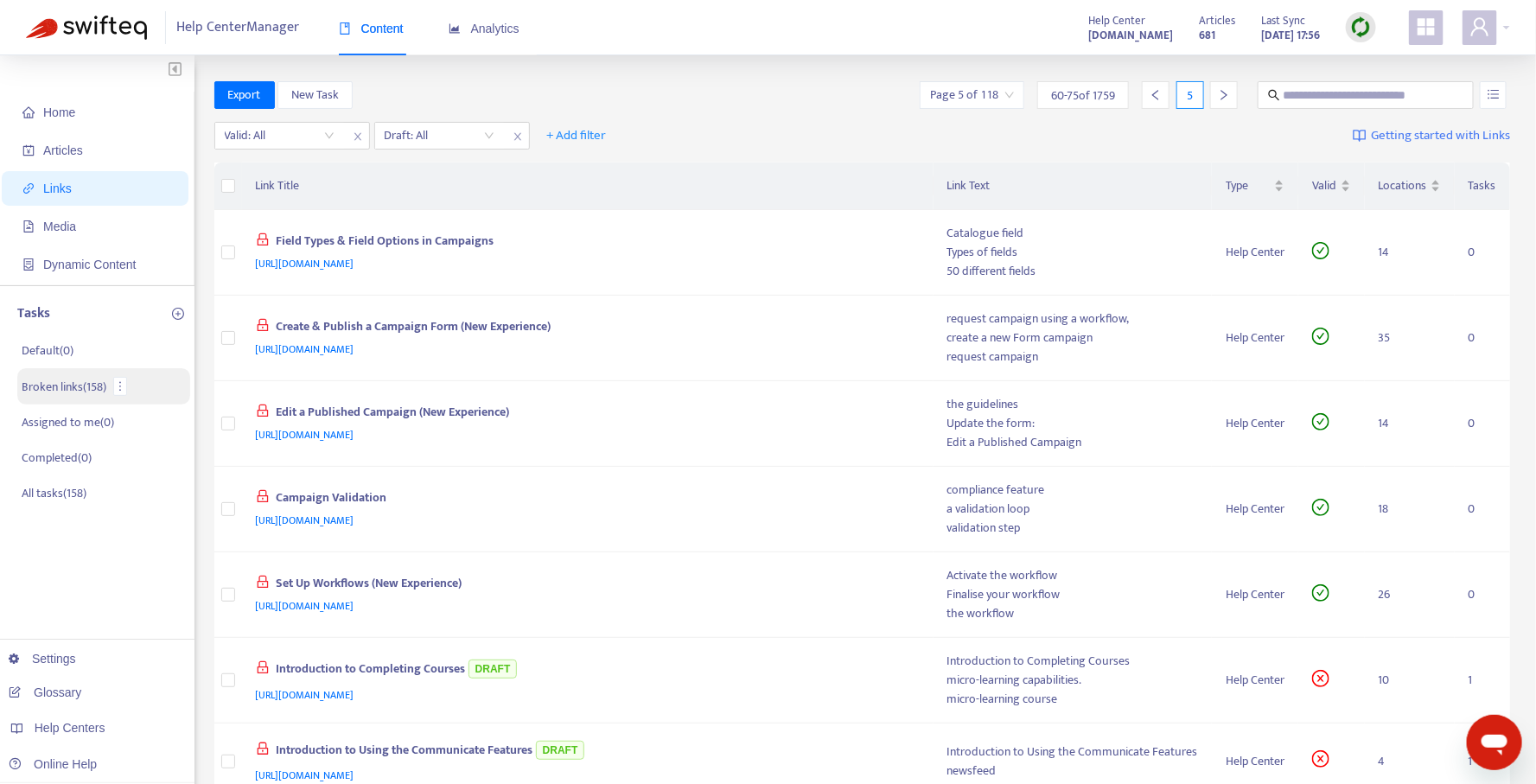
click at [72, 387] on p "Broken links ( 158 )" at bounding box center [63, 387] width 85 height 19
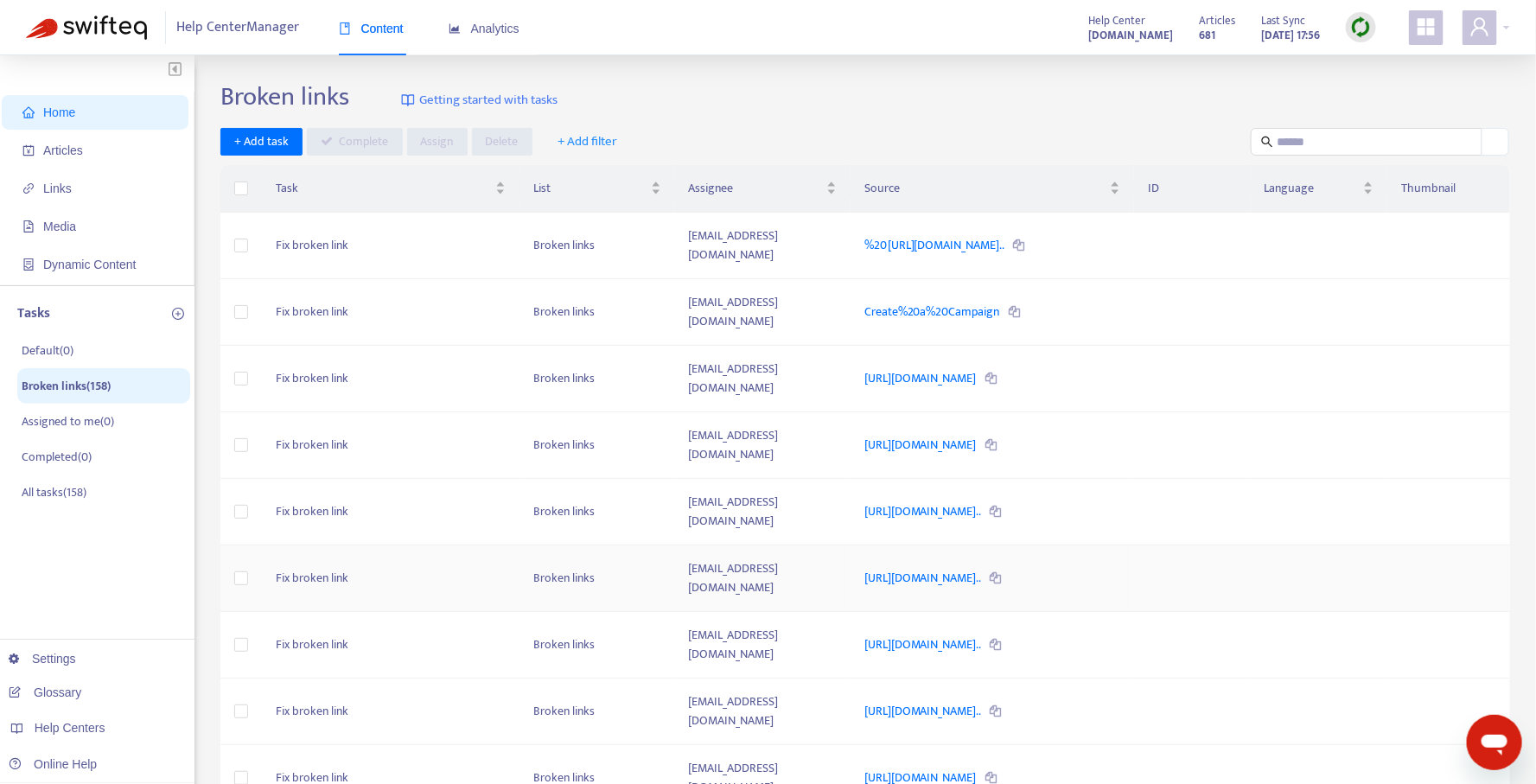
click at [519, 560] on td "Broken links" at bounding box center [597, 578] width 154 height 66
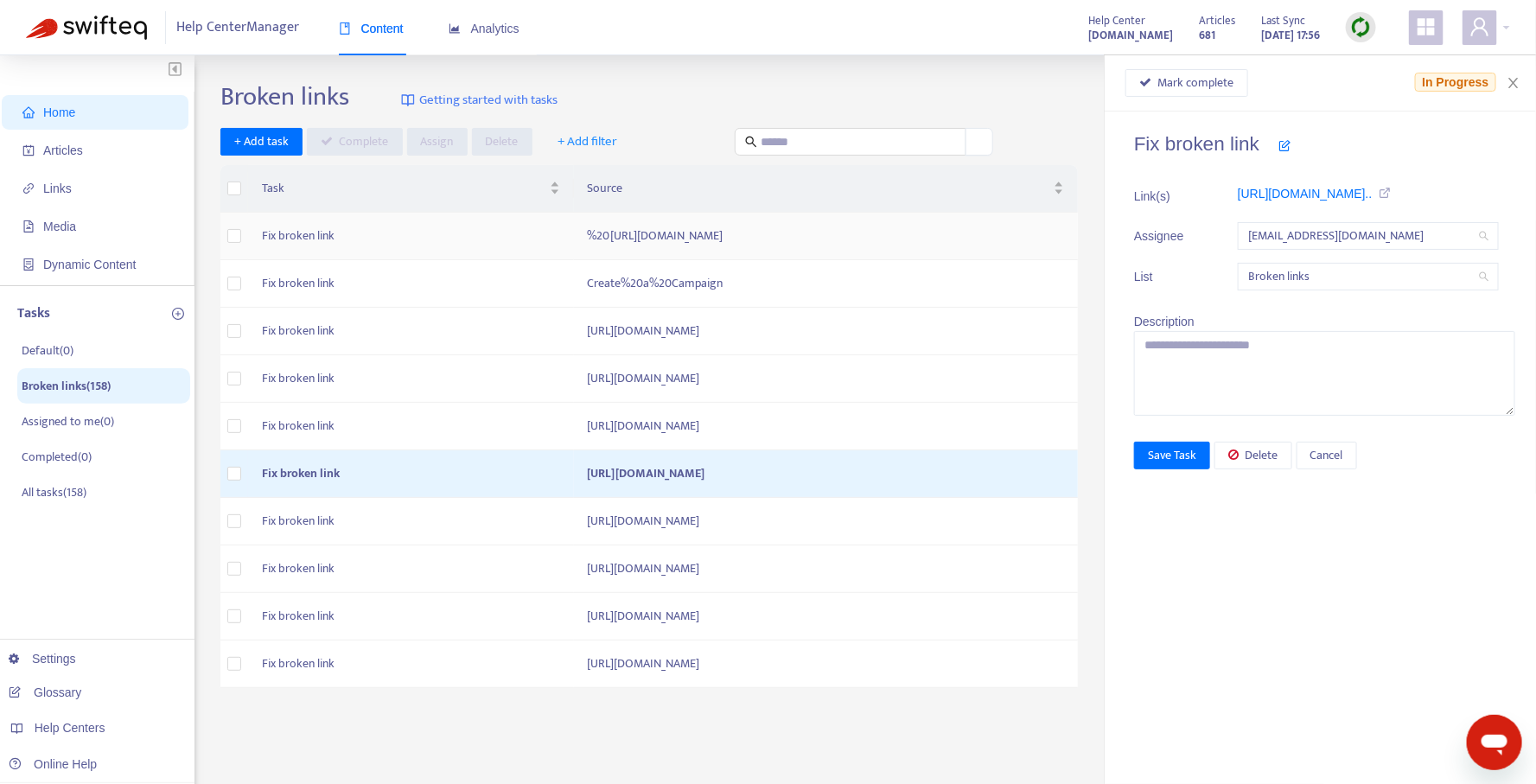
click at [357, 231] on td "Fix broken link" at bounding box center [411, 236] width 326 height 48
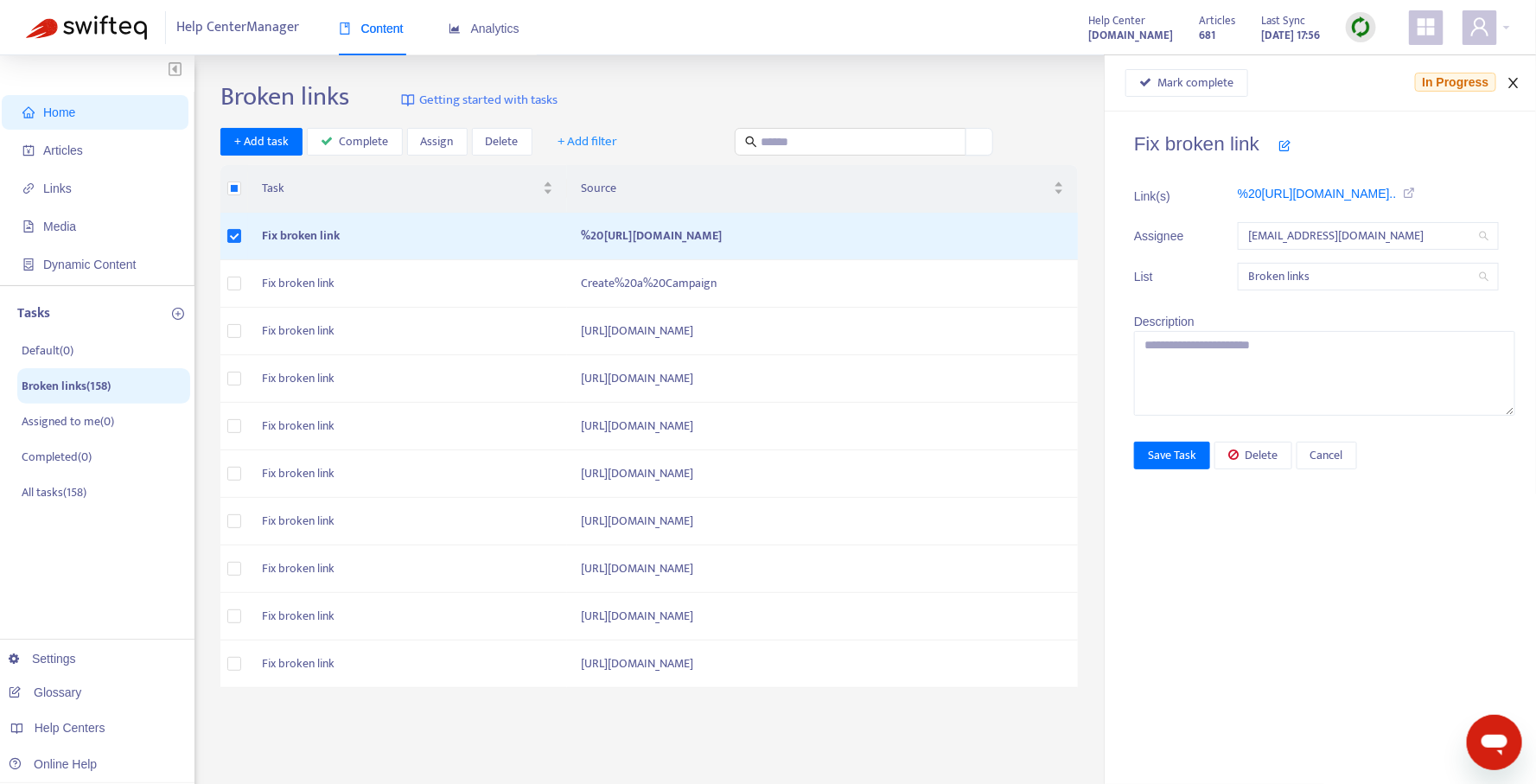
click at [1517, 78] on icon "close" at bounding box center [1514, 83] width 14 height 14
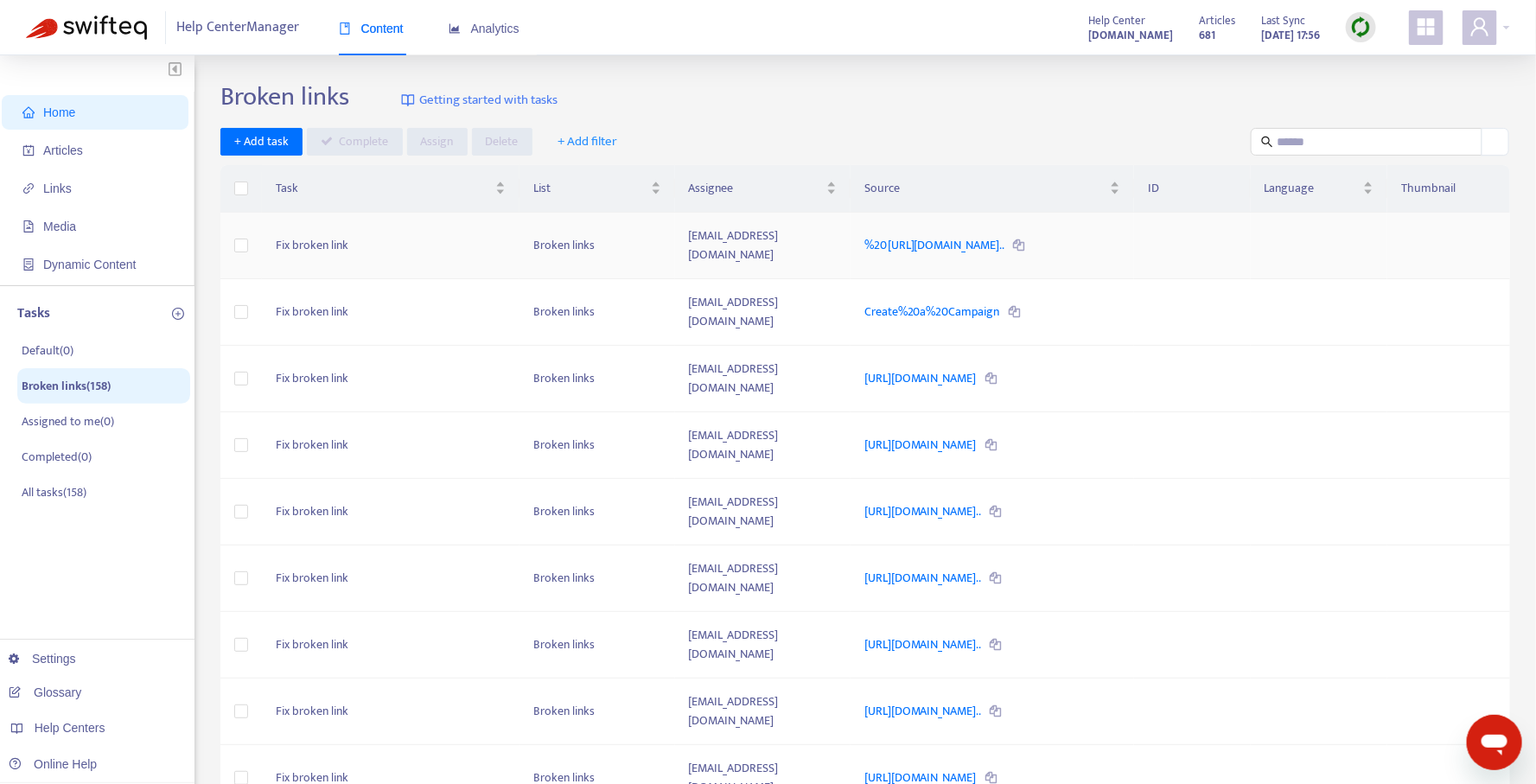
click at [620, 245] on td "Broken links" at bounding box center [597, 246] width 154 height 66
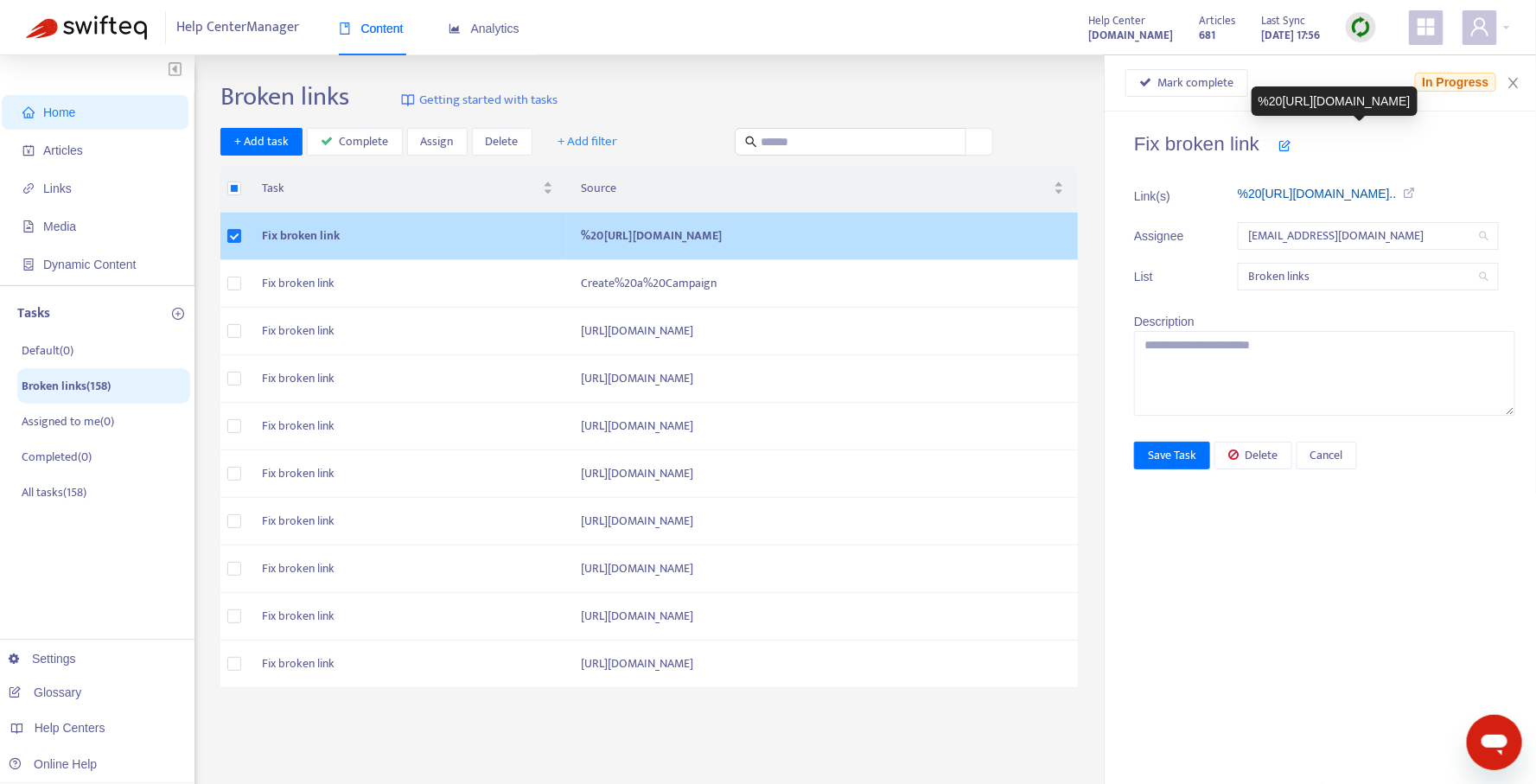
click at [1292, 186] on link "%20[URL][DOMAIN_NAME].." at bounding box center [1316, 193] width 159 height 14
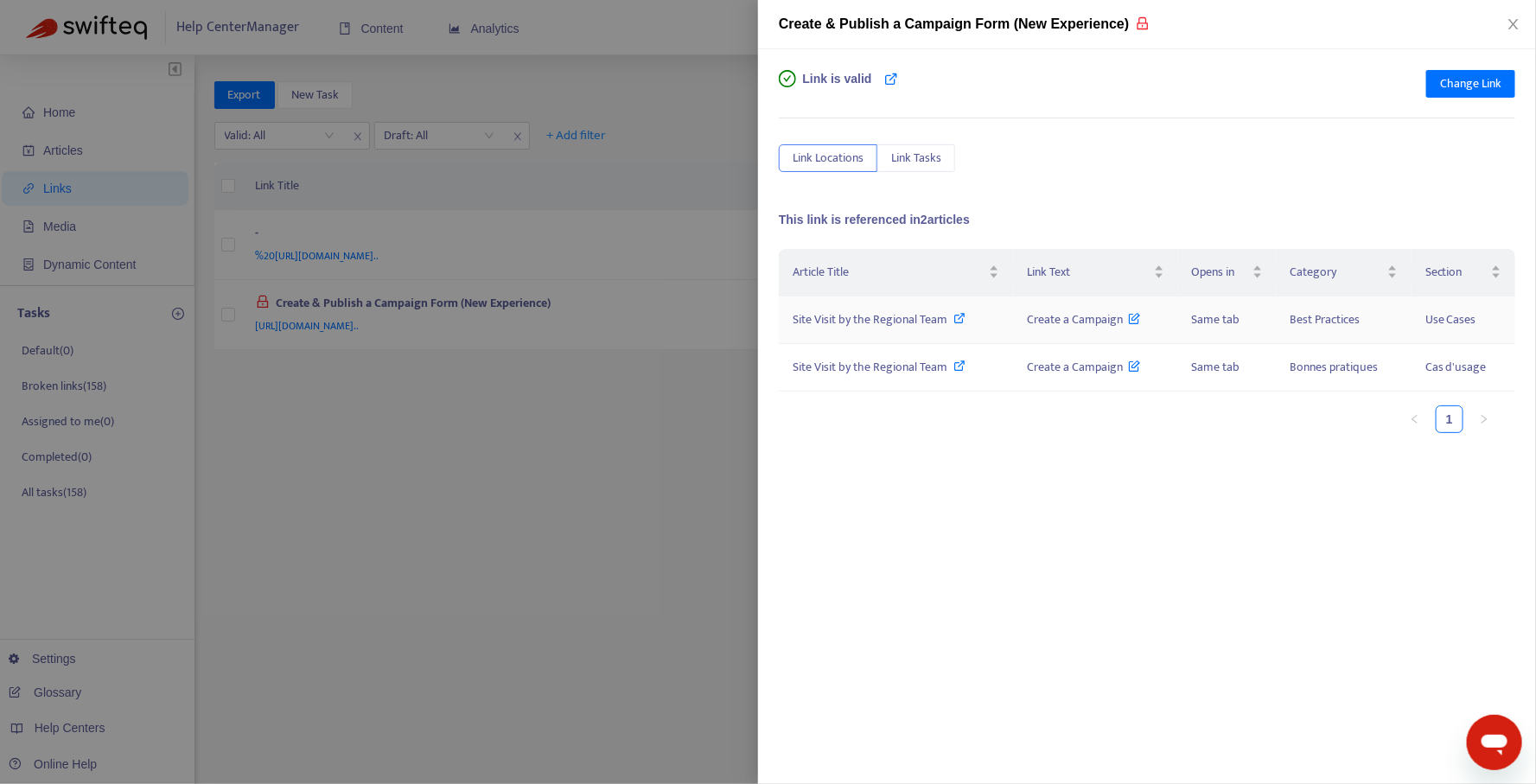
click at [1002, 322] on td "Site Visit by the Regional Team" at bounding box center [895, 320] width 234 height 48
click at [963, 312] on icon at bounding box center [960, 317] width 12 height 12
click at [1135, 319] on icon at bounding box center [1135, 313] width 12 height 19
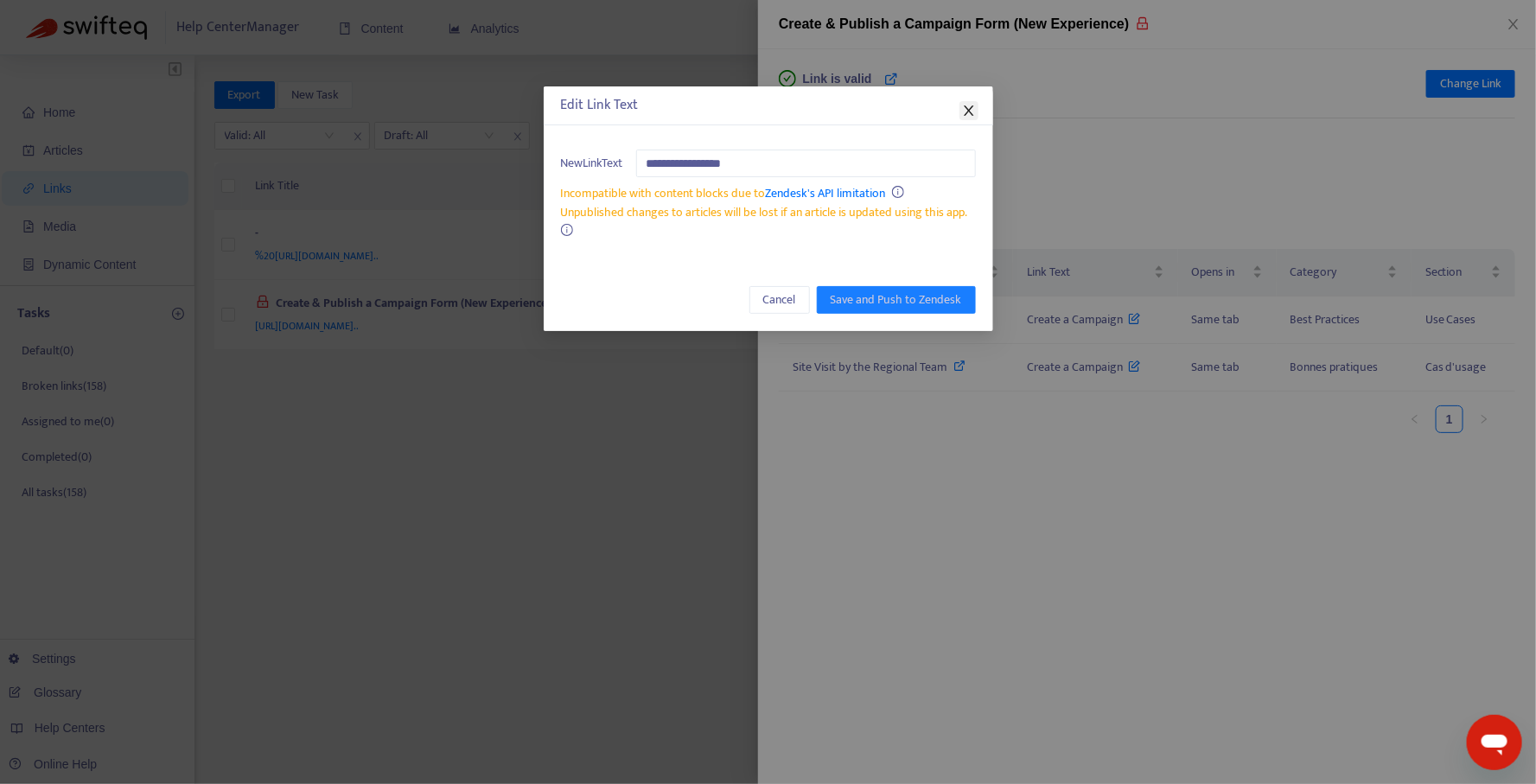
click at [964, 107] on icon "close" at bounding box center [969, 110] width 14 height 14
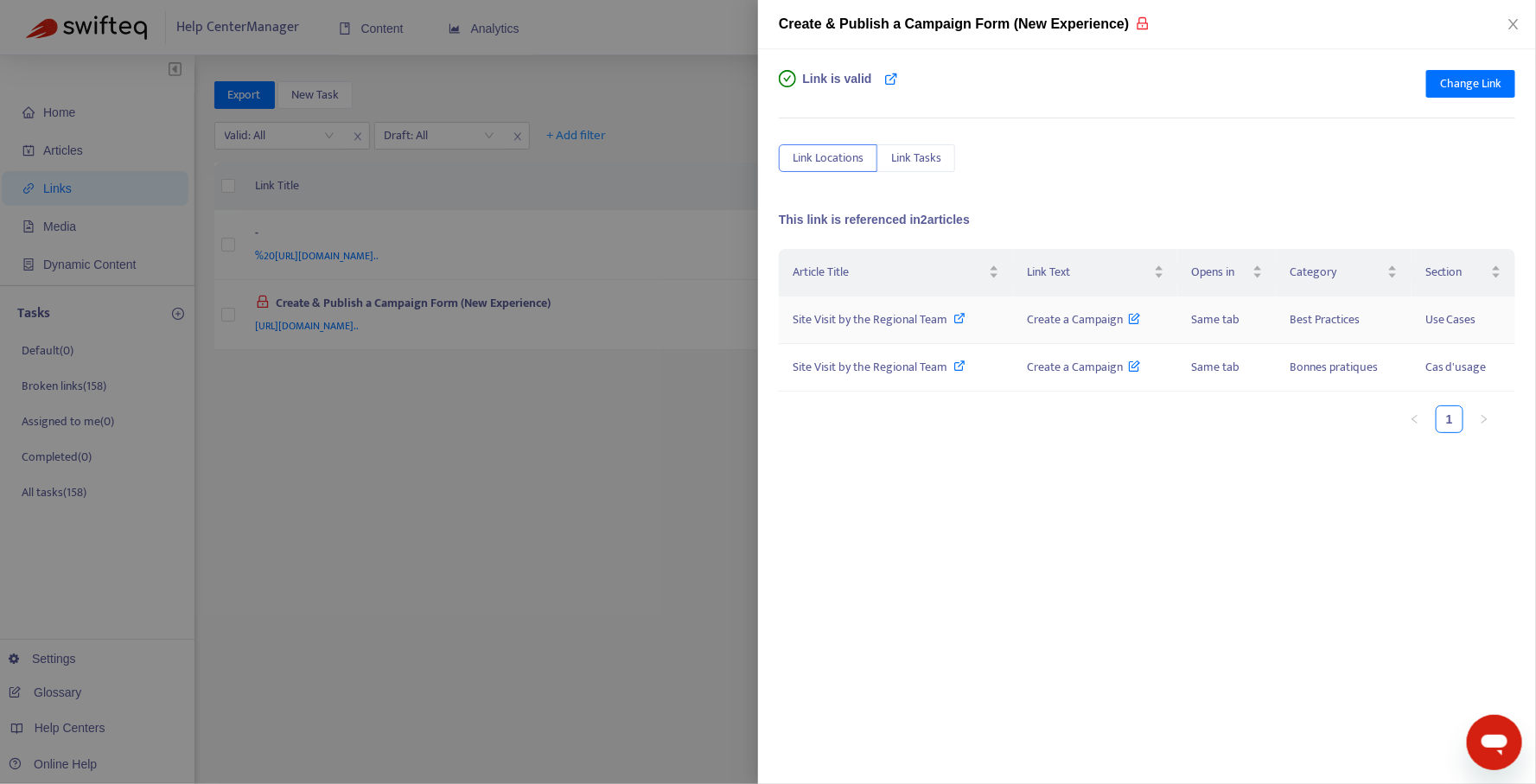
click at [958, 315] on icon at bounding box center [960, 317] width 12 height 12
click at [1137, 364] on icon at bounding box center [1135, 361] width 12 height 19
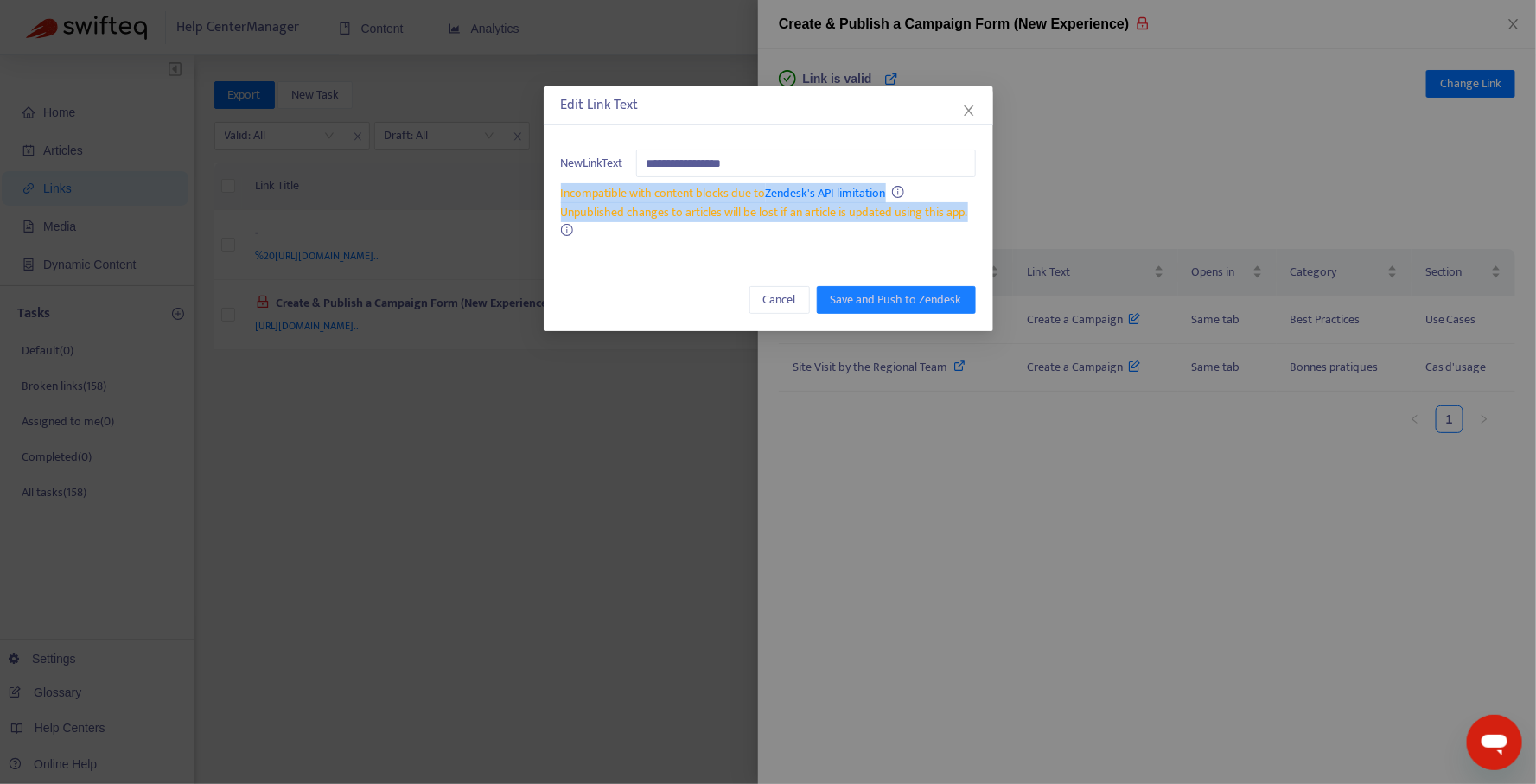
drag, startPoint x: 557, startPoint y: 193, endPoint x: 667, endPoint y: 237, distance: 118.5
click at [667, 237] on div "**********" at bounding box center [768, 194] width 449 height 126
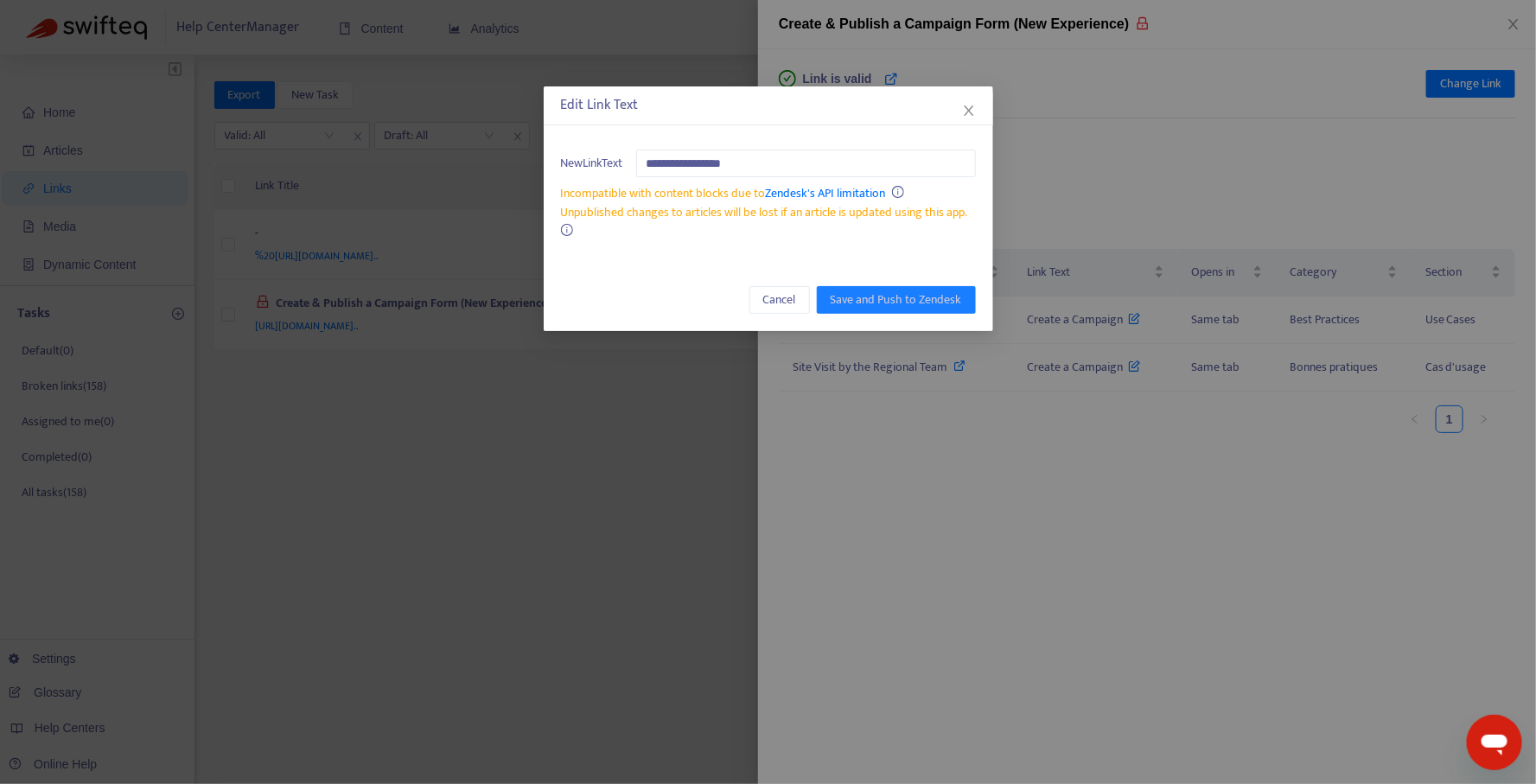
click at [667, 237] on div "Unpublished changes to articles will be lost if an article is updated using thi…" at bounding box center [768, 222] width 415 height 38
drag, startPoint x: 553, startPoint y: 182, endPoint x: 649, endPoint y: 221, distance: 103.6
click at [649, 221] on div "**********" at bounding box center [768, 194] width 449 height 126
click at [649, 221] on span "Unpublished changes to articles will be lost if an article is updated using thi…" at bounding box center [764, 212] width 407 height 20
click at [647, 236] on div "Unpublished changes to articles will be lost if an article is updated using thi…" at bounding box center [768, 222] width 415 height 38
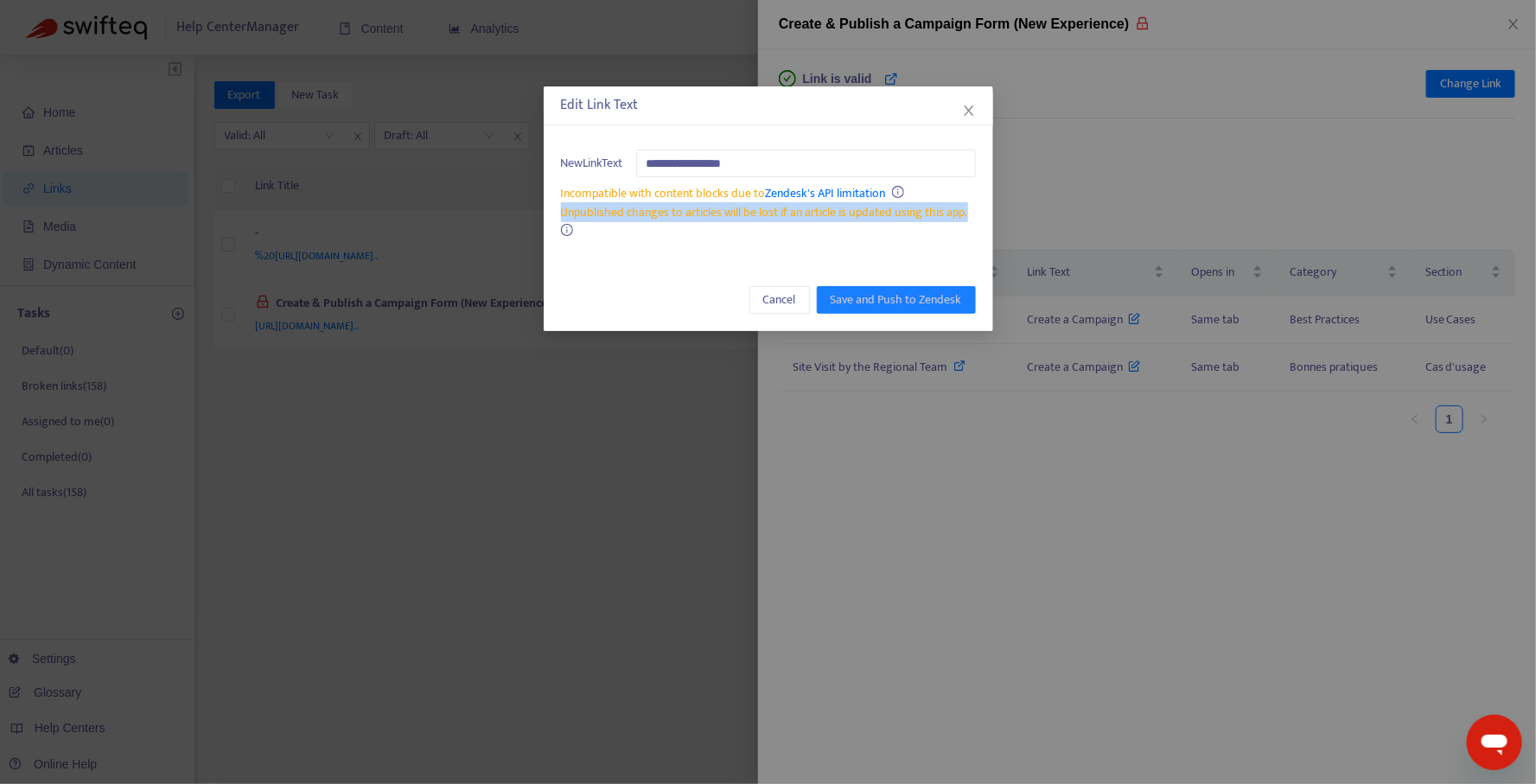
drag, startPoint x: 643, startPoint y: 242, endPoint x: 555, endPoint y: 218, distance: 91.2
click at [555, 218] on div "**********" at bounding box center [768, 194] width 449 height 126
click at [972, 107] on icon "close" at bounding box center [969, 110] width 14 height 14
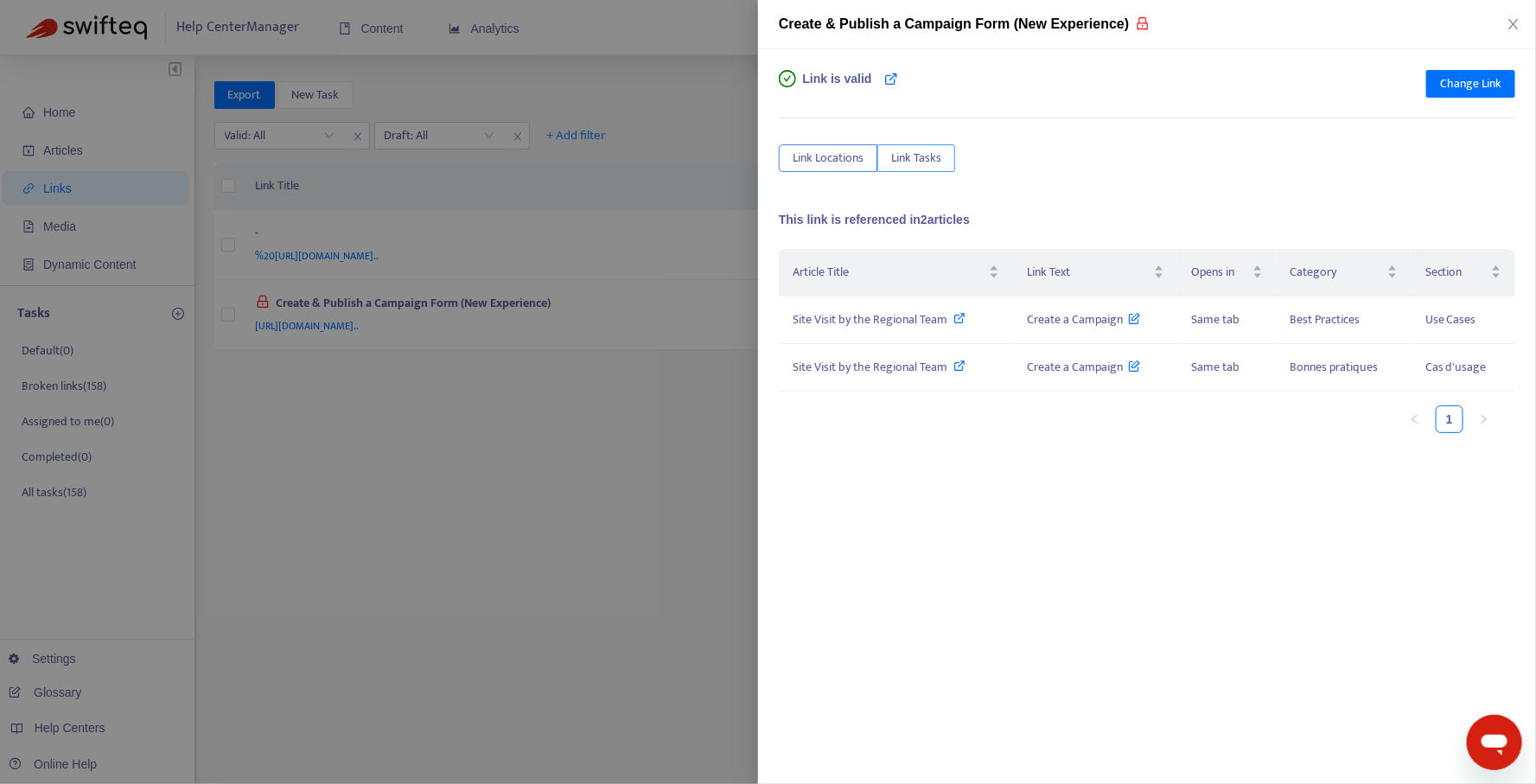
click at [928, 158] on span "Link Tasks" at bounding box center [915, 157] width 50 height 19
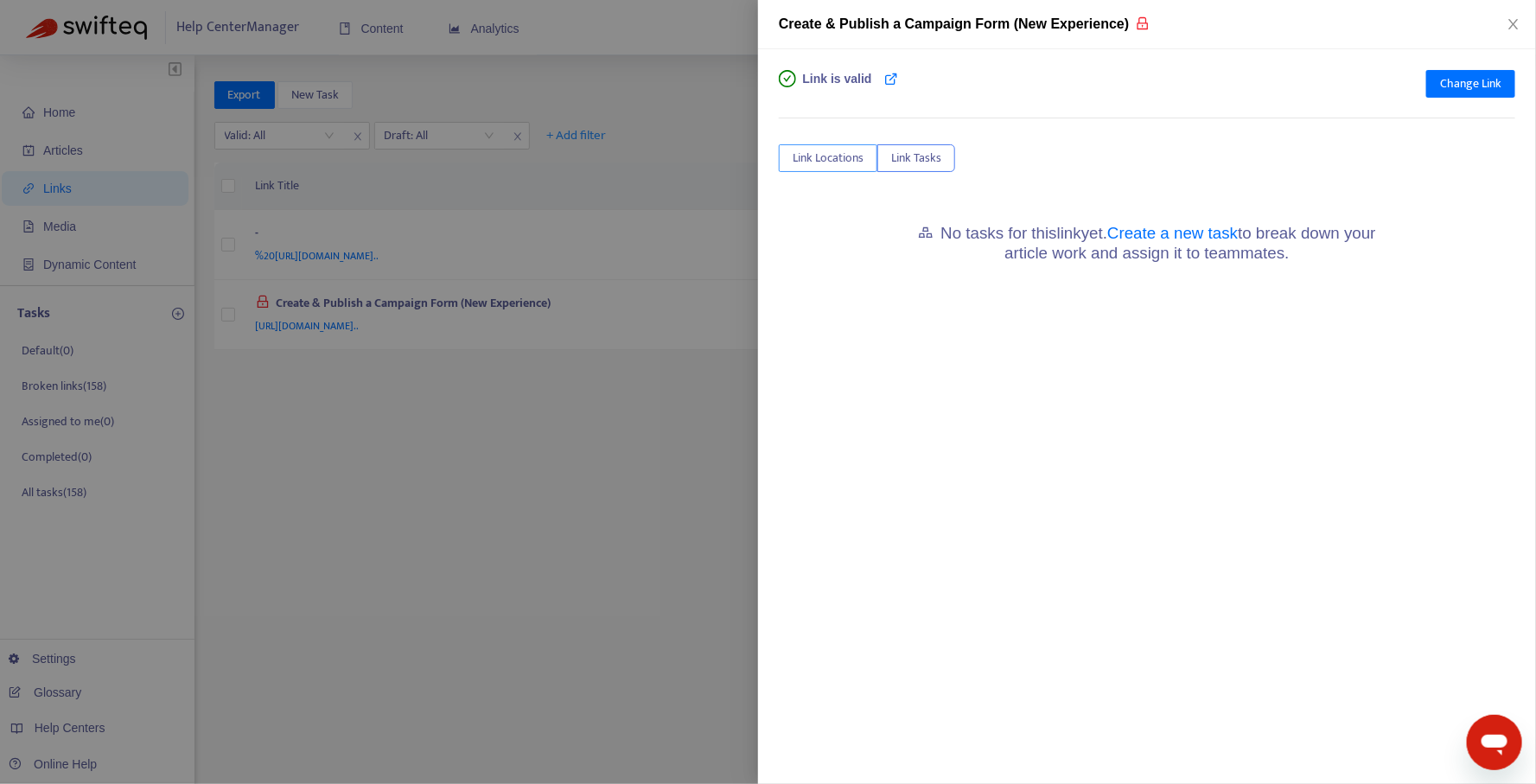
click at [827, 158] on span "Link Locations" at bounding box center [828, 157] width 71 height 19
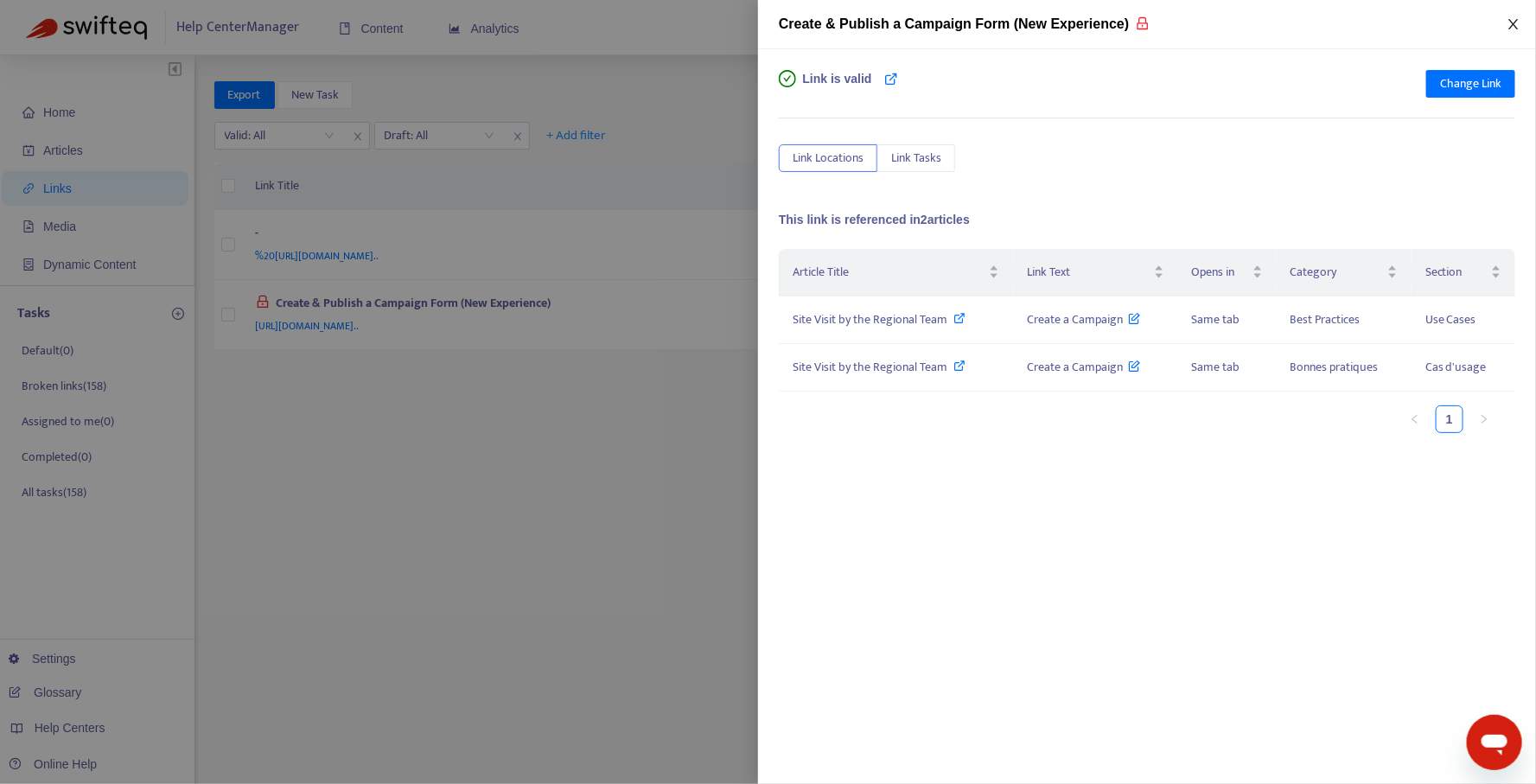
click at [1510, 20] on icon "close" at bounding box center [1513, 23] width 10 height 11
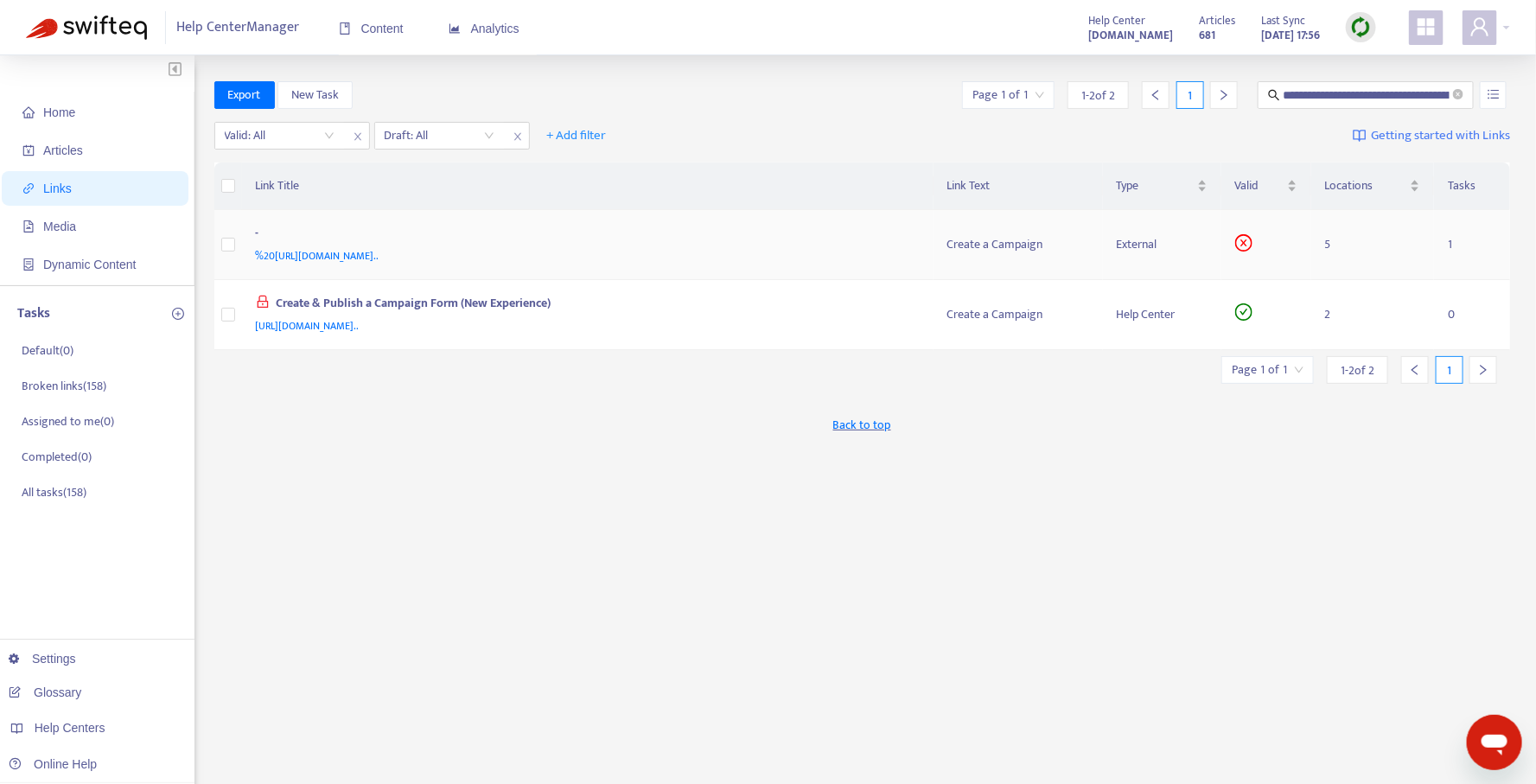
click at [867, 252] on div "%20[URL][DOMAIN_NAME].." at bounding box center [585, 255] width 658 height 19
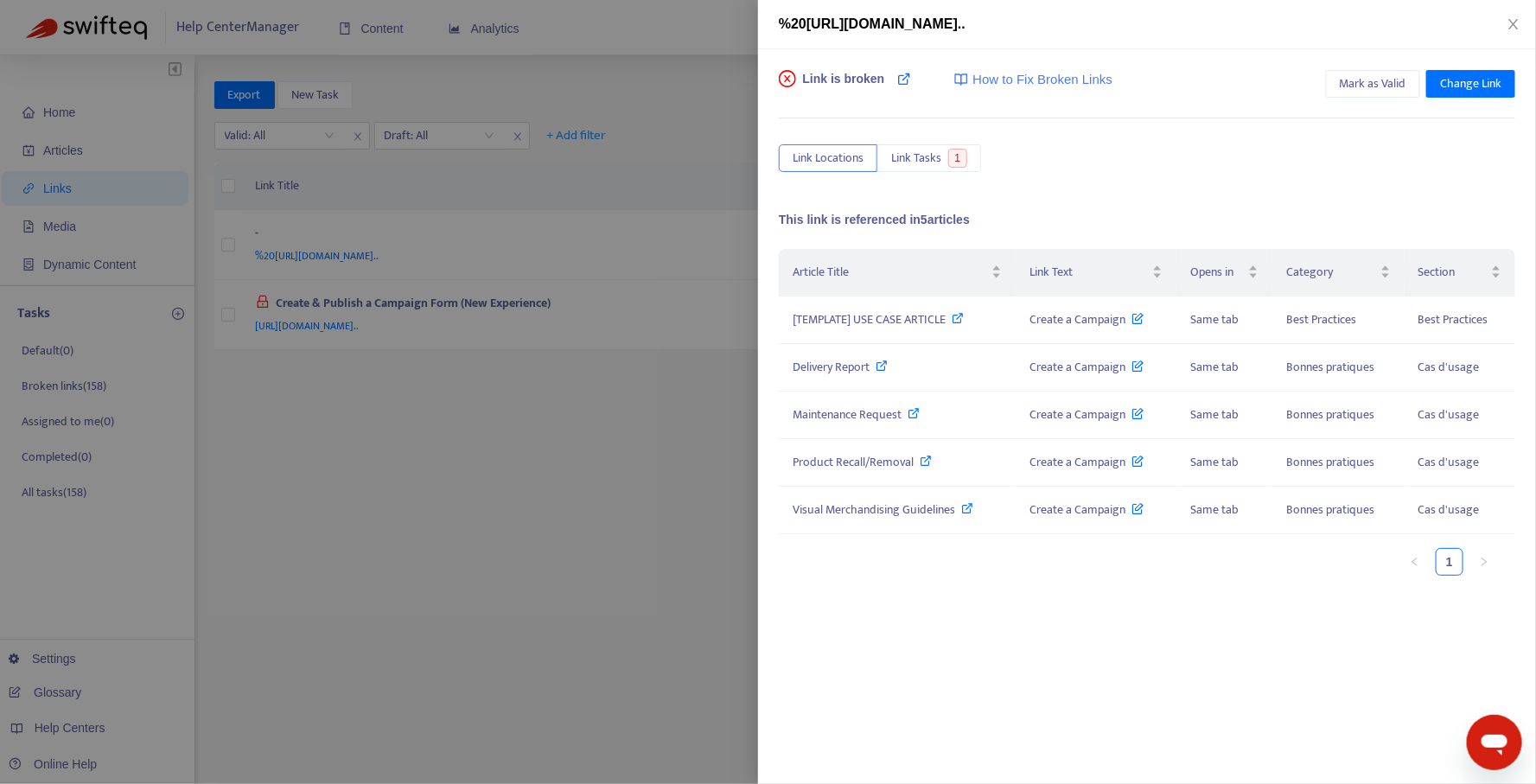
click at [642, 371] on div at bounding box center [768, 392] width 1536 height 784
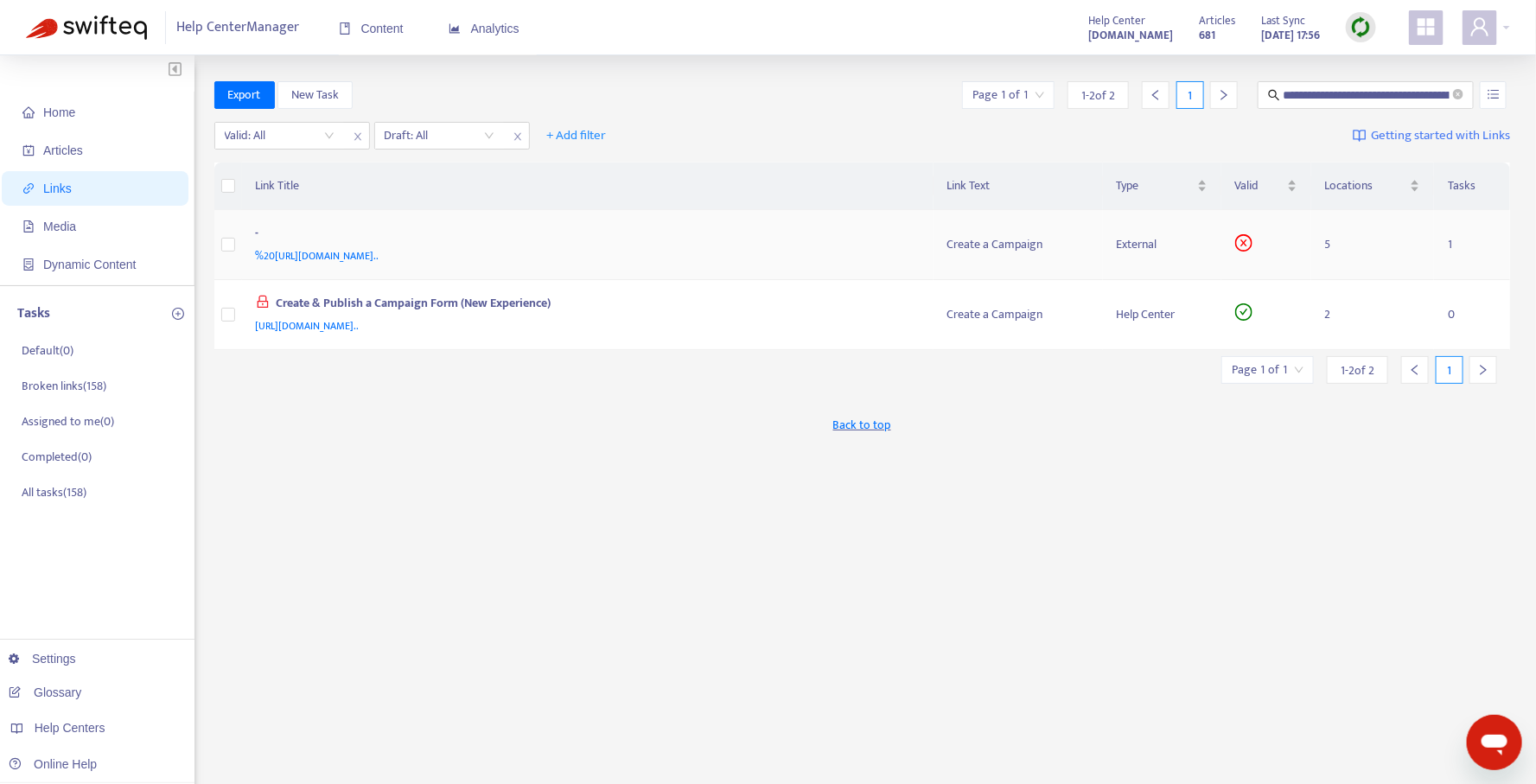
click at [785, 255] on div "%20[URL][DOMAIN_NAME].." at bounding box center [585, 255] width 658 height 19
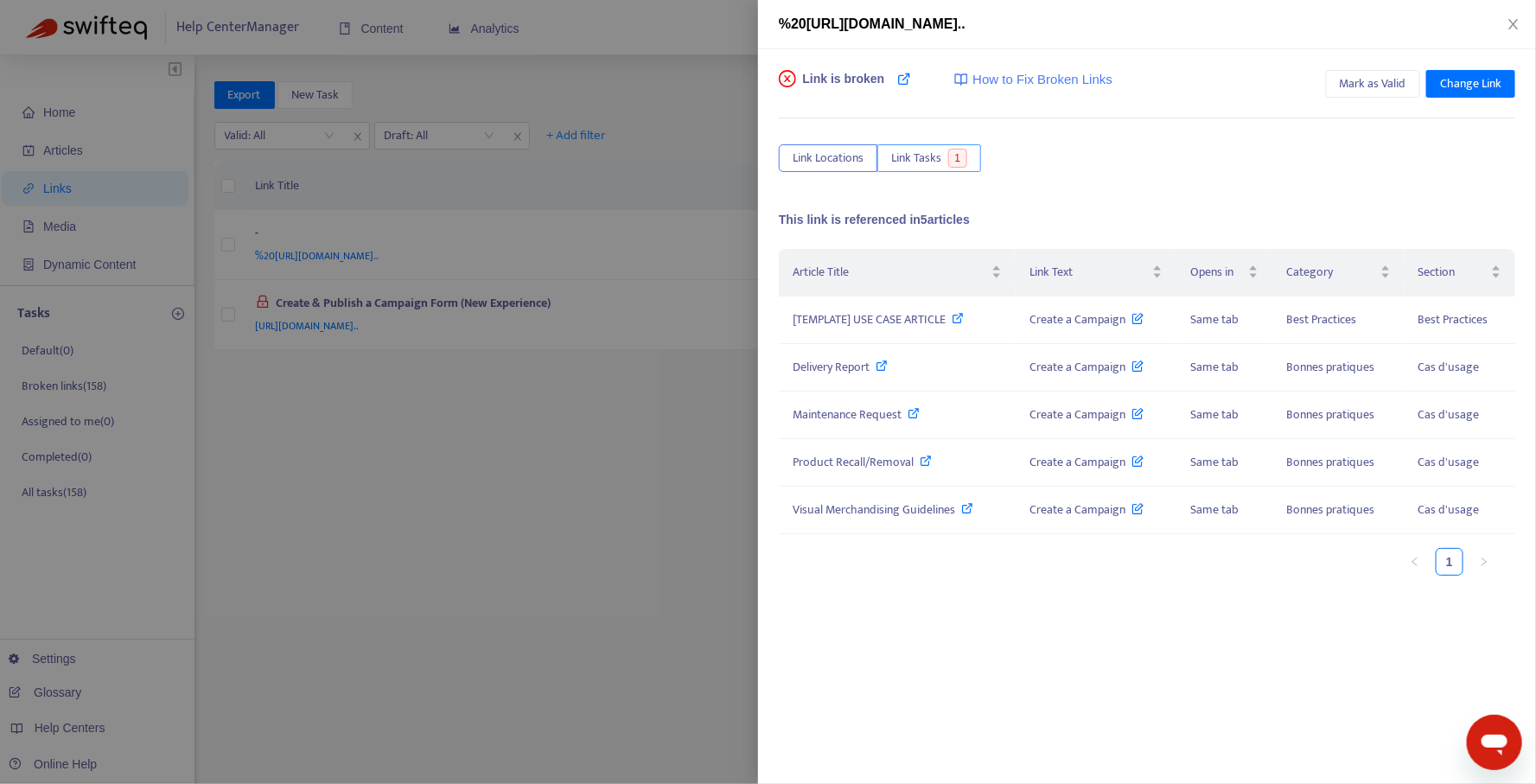
click at [920, 160] on span "Link Tasks" at bounding box center [915, 157] width 50 height 19
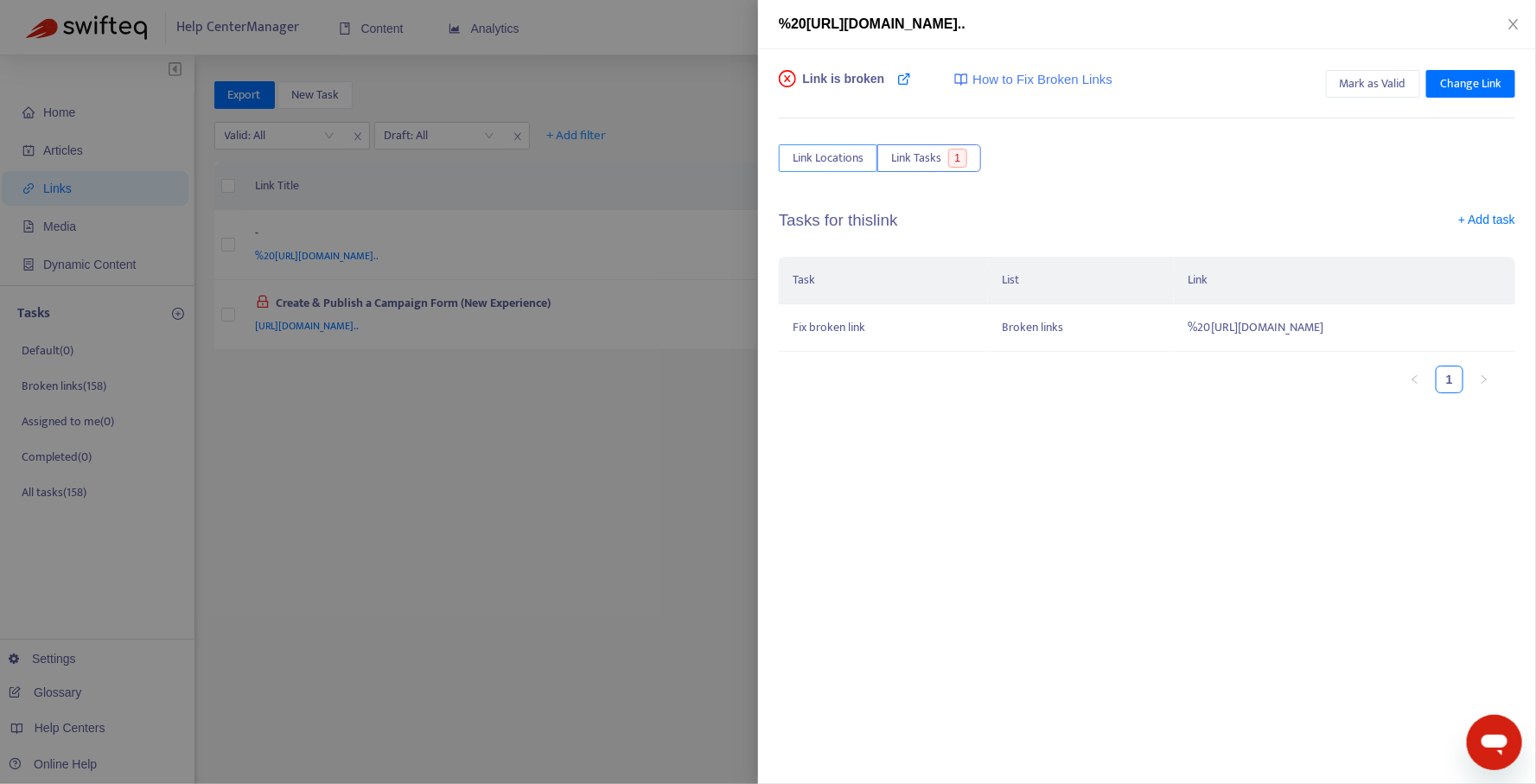
click at [834, 154] on span "Link Locations" at bounding box center [828, 157] width 71 height 19
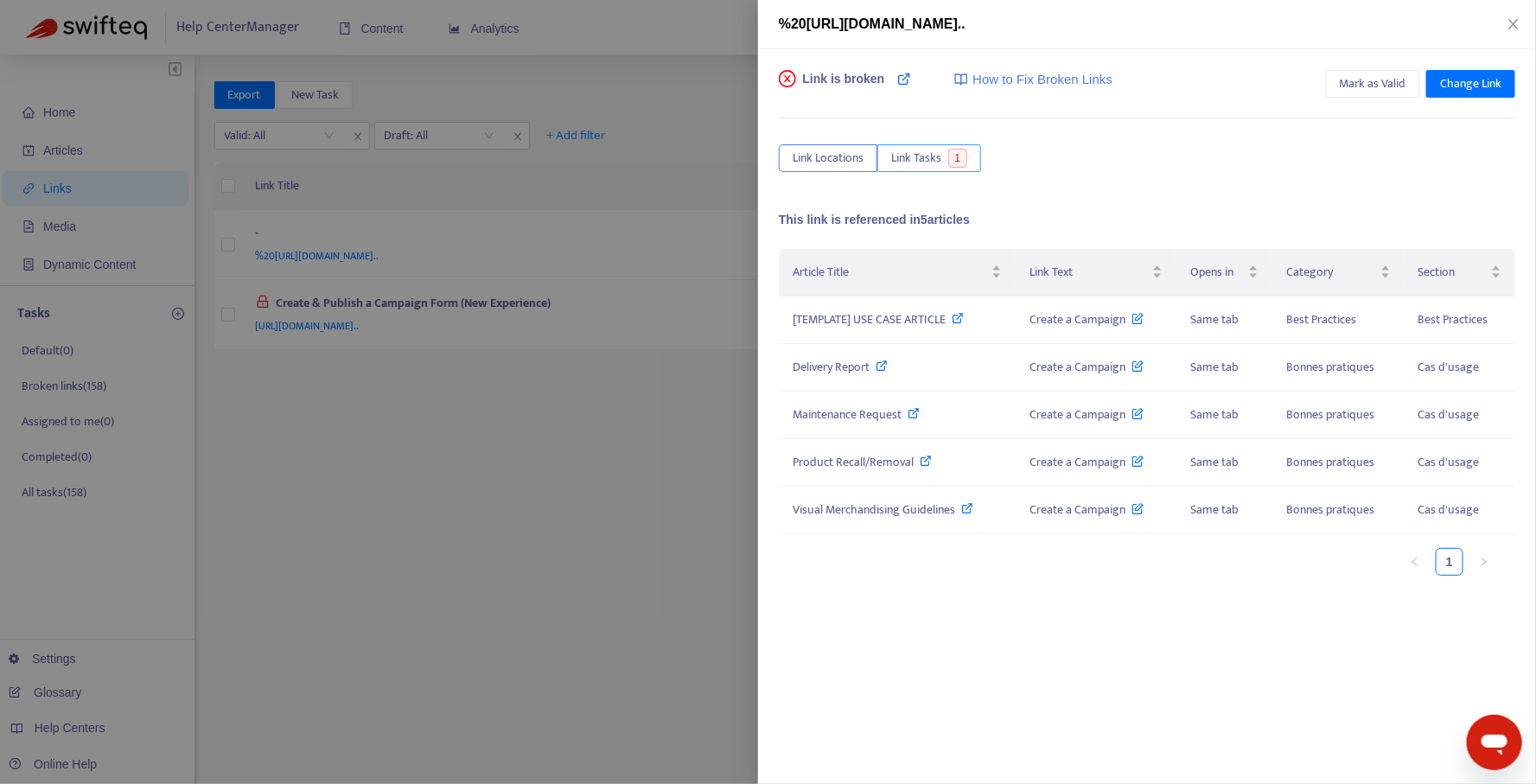
click at [912, 144] on button "Link Tasks 1" at bounding box center [929, 158] width 104 height 27
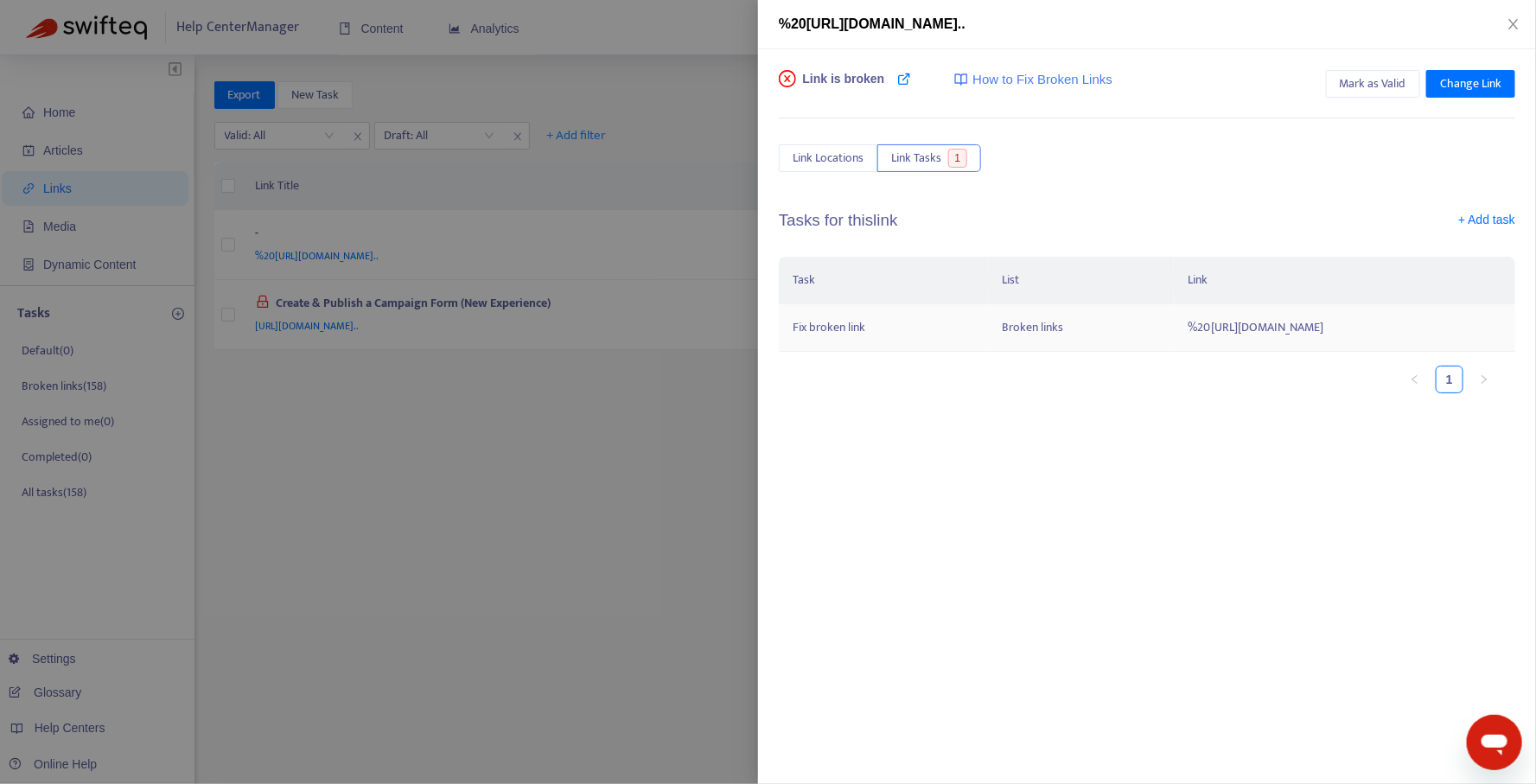
click at [1174, 335] on td "%20[URL][DOMAIN_NAME]" at bounding box center [1345, 328] width 342 height 48
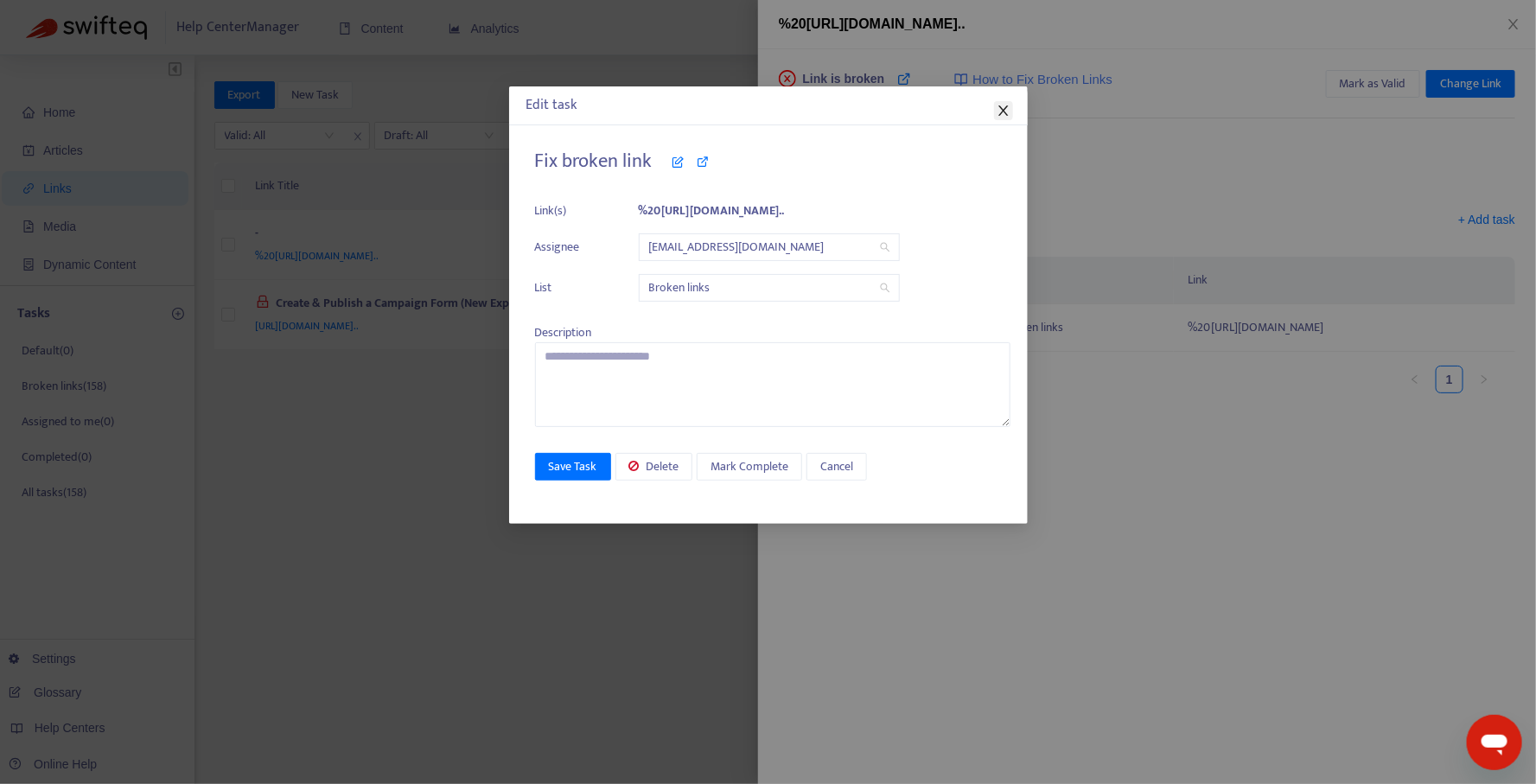
click at [1007, 106] on icon "close" at bounding box center [1003, 110] width 14 height 14
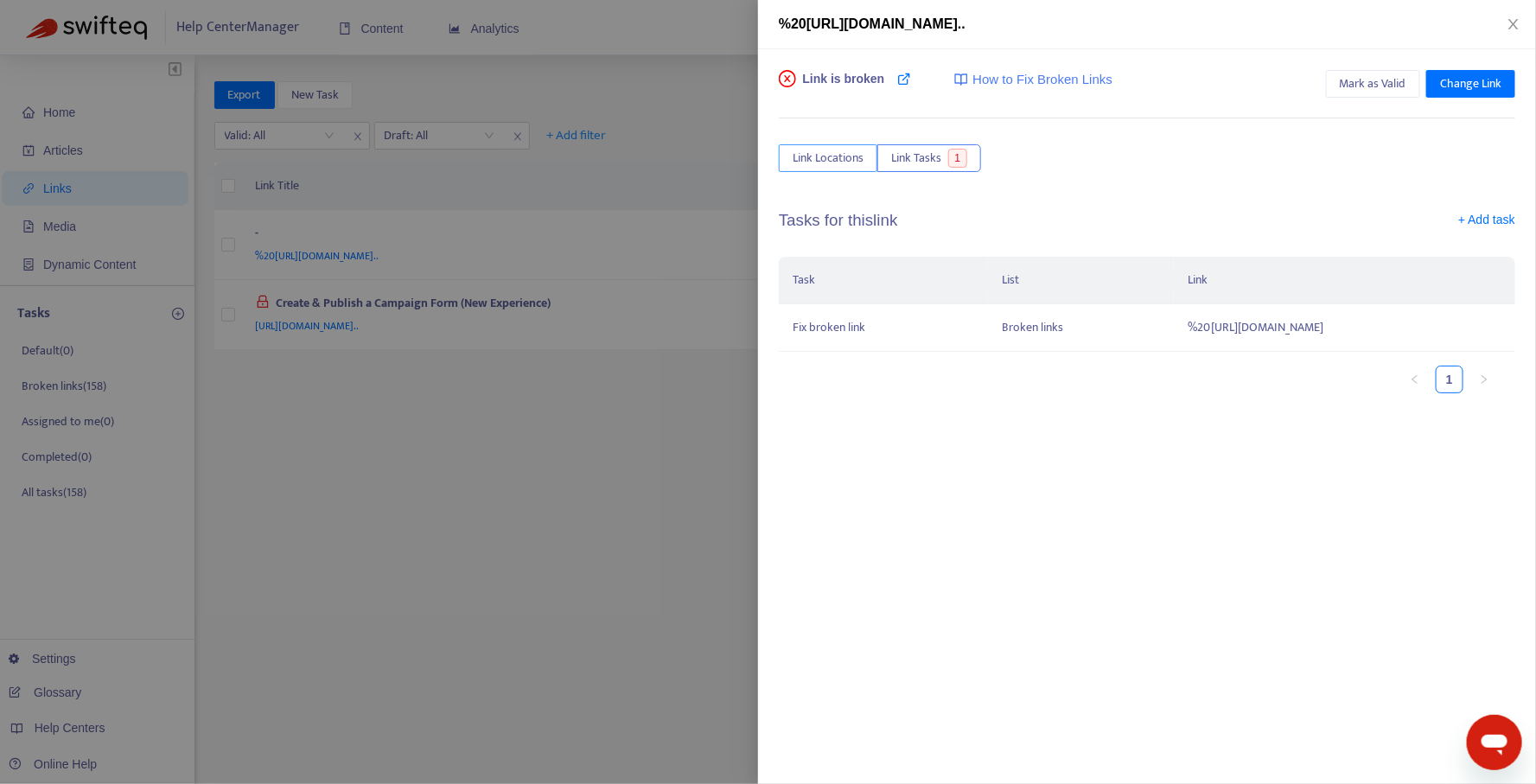
click at [829, 154] on span "Link Locations" at bounding box center [828, 157] width 71 height 19
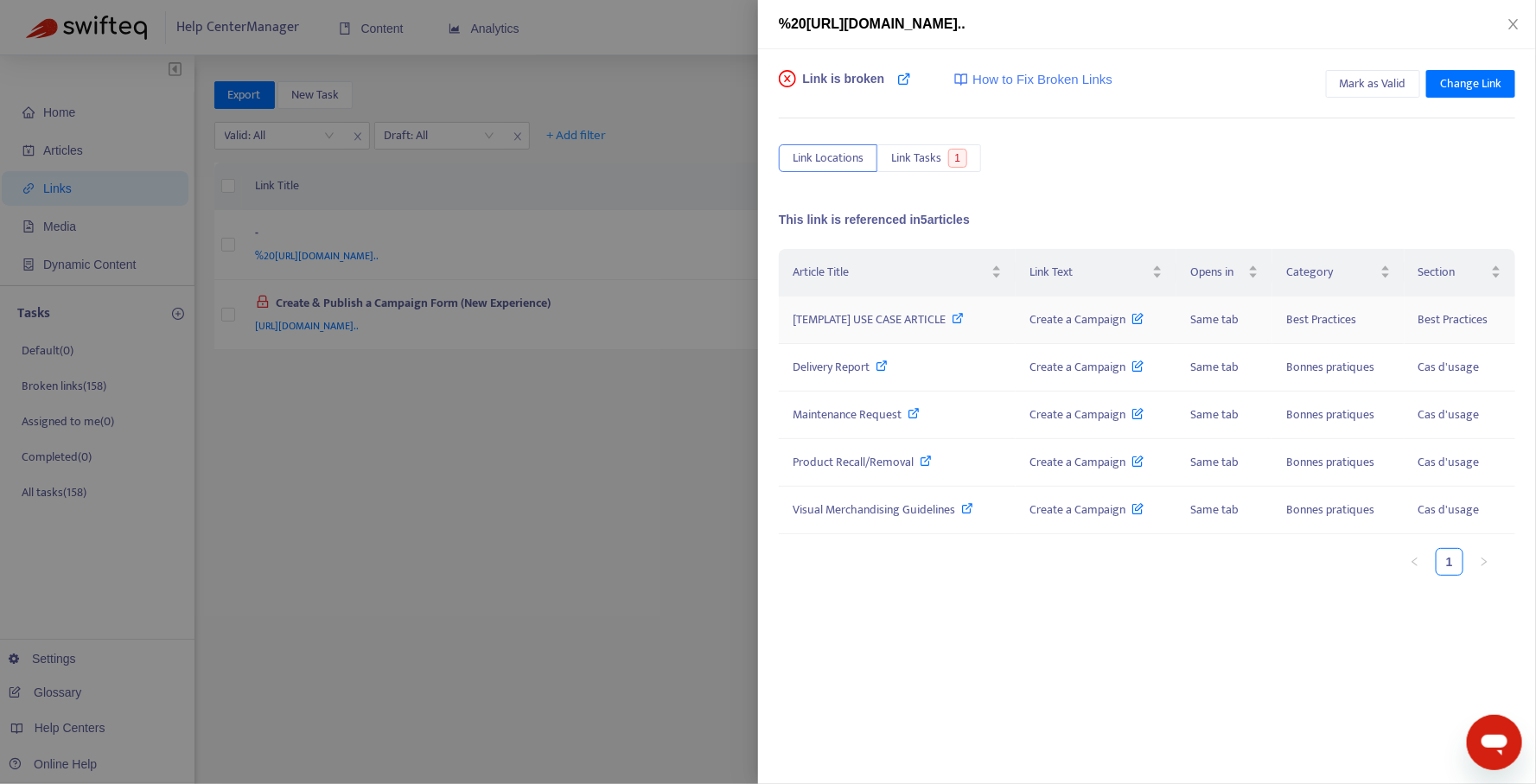
click at [962, 315] on icon at bounding box center [958, 317] width 12 height 12
click at [675, 244] on div at bounding box center [768, 392] width 1536 height 784
